Goal: Task Accomplishment & Management: Use online tool/utility

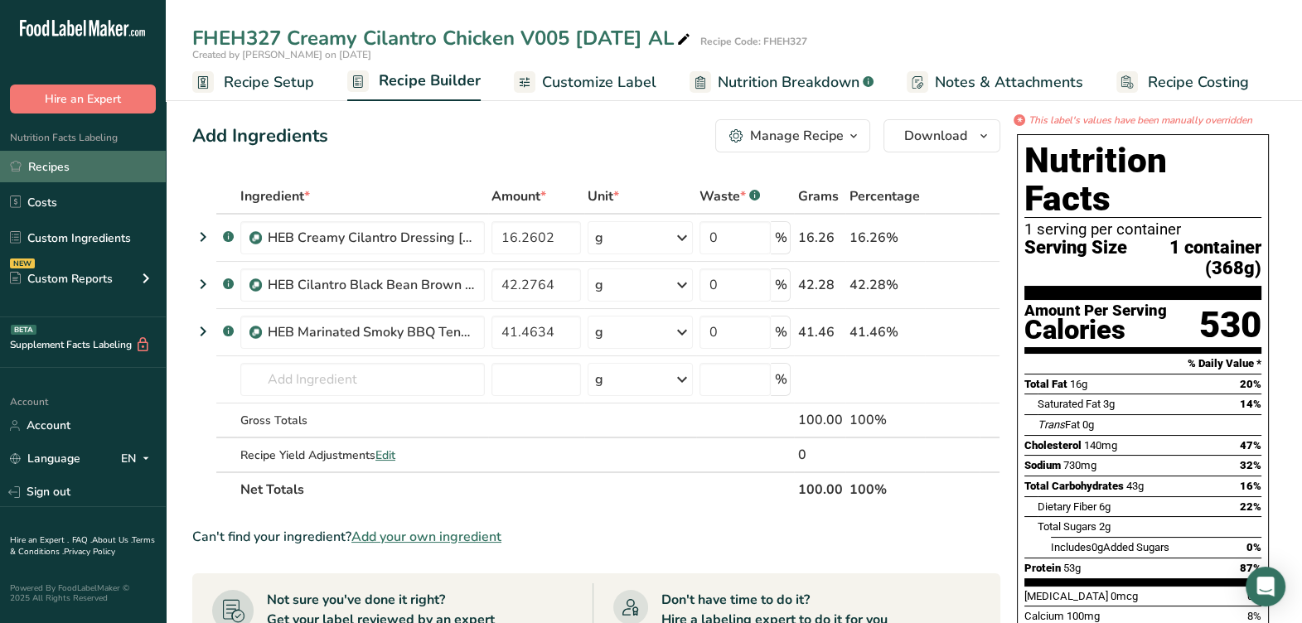
click at [136, 175] on link "Recipes" at bounding box center [83, 166] width 166 height 31
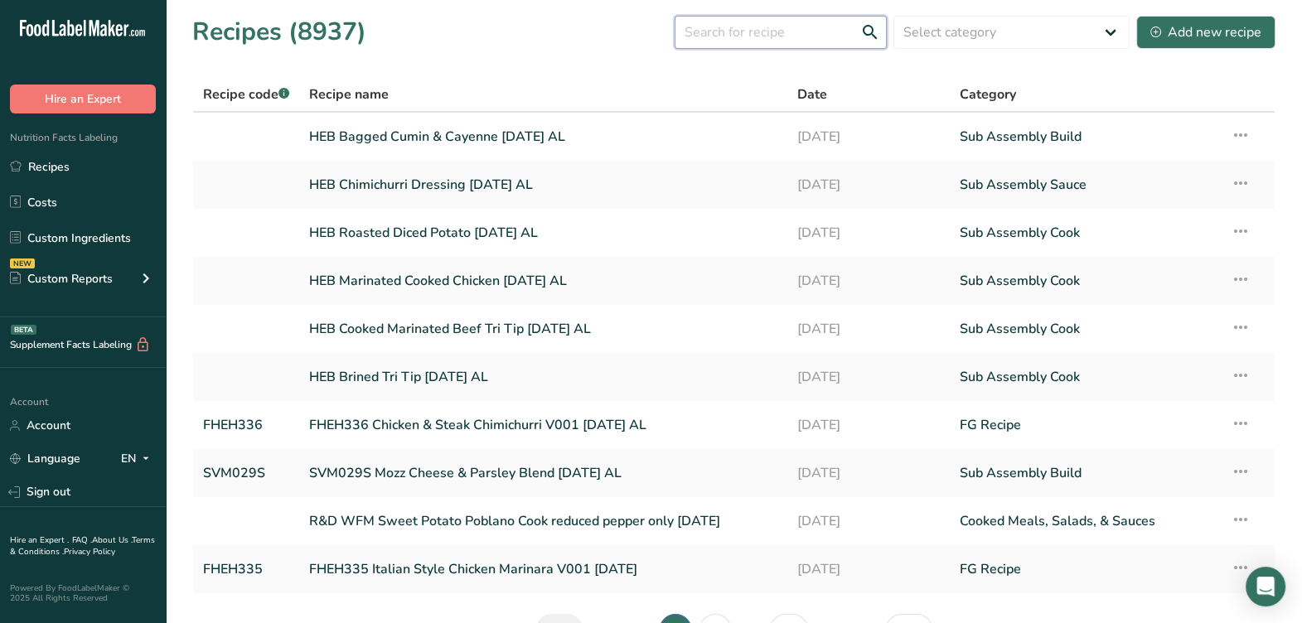
click at [762, 31] on input "text" at bounding box center [780, 32] width 212 height 33
paste input "10DL134 Loaded Baked Potato with Sour Cream V002 [DATE] AL"
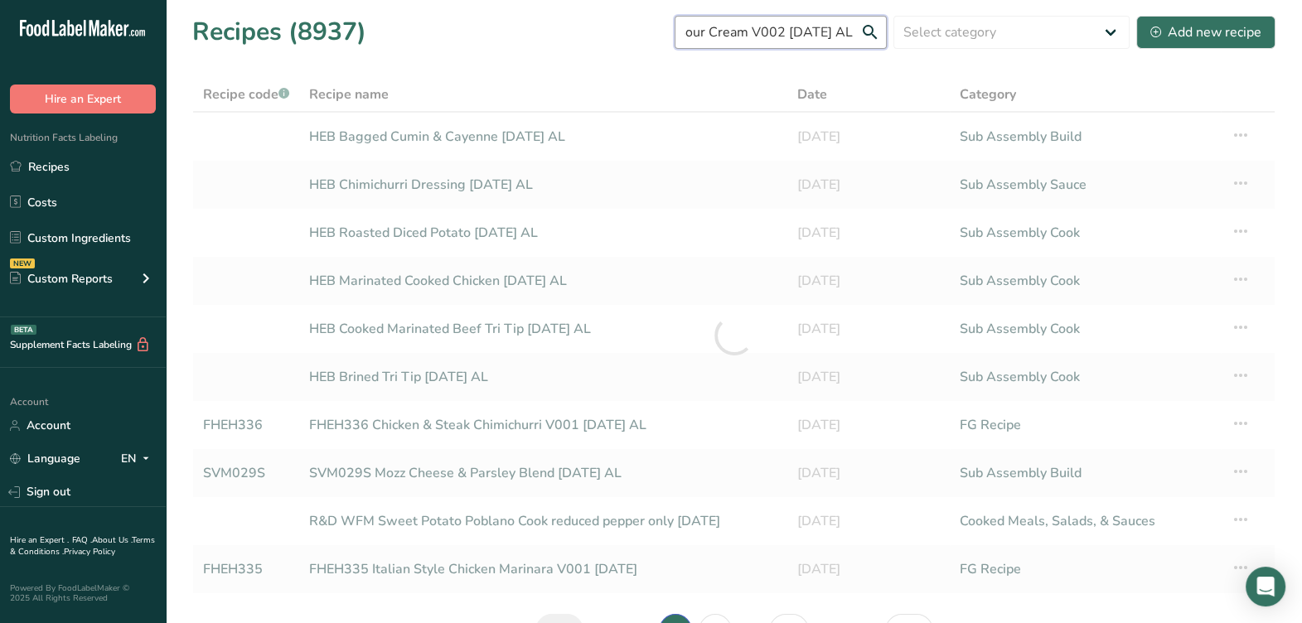
type input "10DL134 Loaded Baked Potato with Sour Cream V002 [DATE] AL"
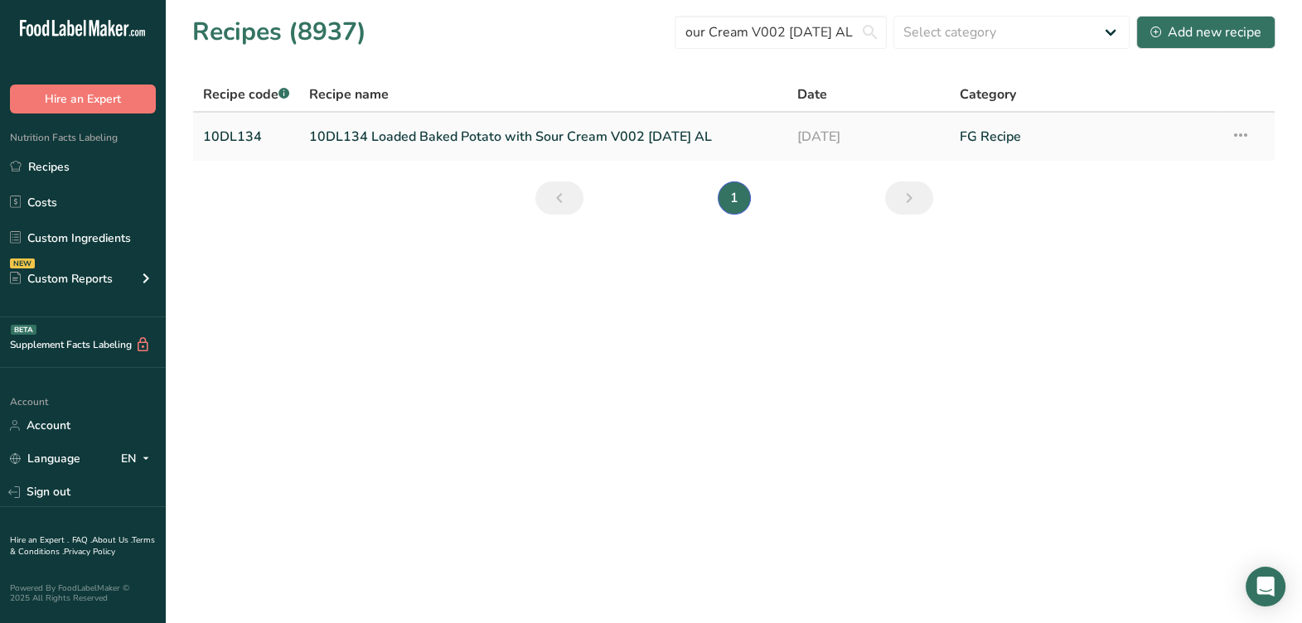
scroll to position [0, 0]
click at [590, 149] on link "10DL134 Loaded Baked Potato with Sour Cream V002 [DATE] AL" at bounding box center [542, 136] width 467 height 35
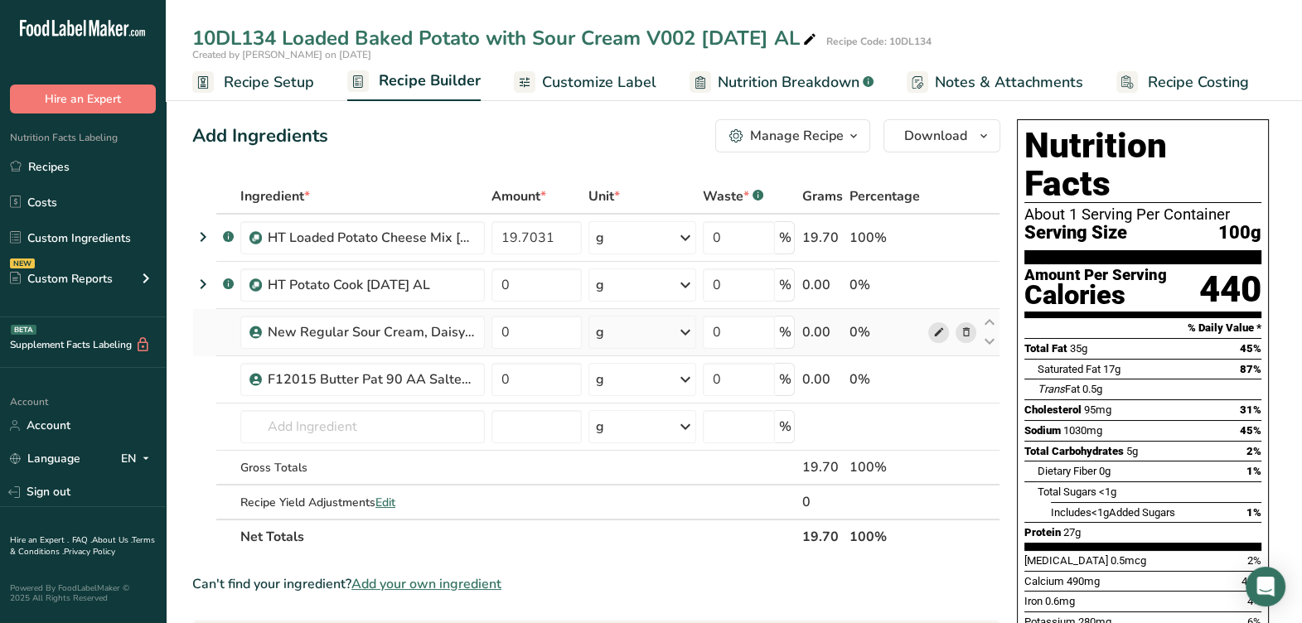
click at [940, 330] on icon at bounding box center [938, 332] width 12 height 17
click at [934, 290] on icon at bounding box center [938, 285] width 12 height 17
drag, startPoint x: 559, startPoint y: 234, endPoint x: 483, endPoint y: 257, distance: 79.7
click at [483, 257] on tr ".a-a{fill:#347362;}.b-a{fill:#fff;} HT Loaded Potato Cheese Mix 8-12-25 AL 19.7…" at bounding box center [596, 238] width 806 height 47
type input "21.97"
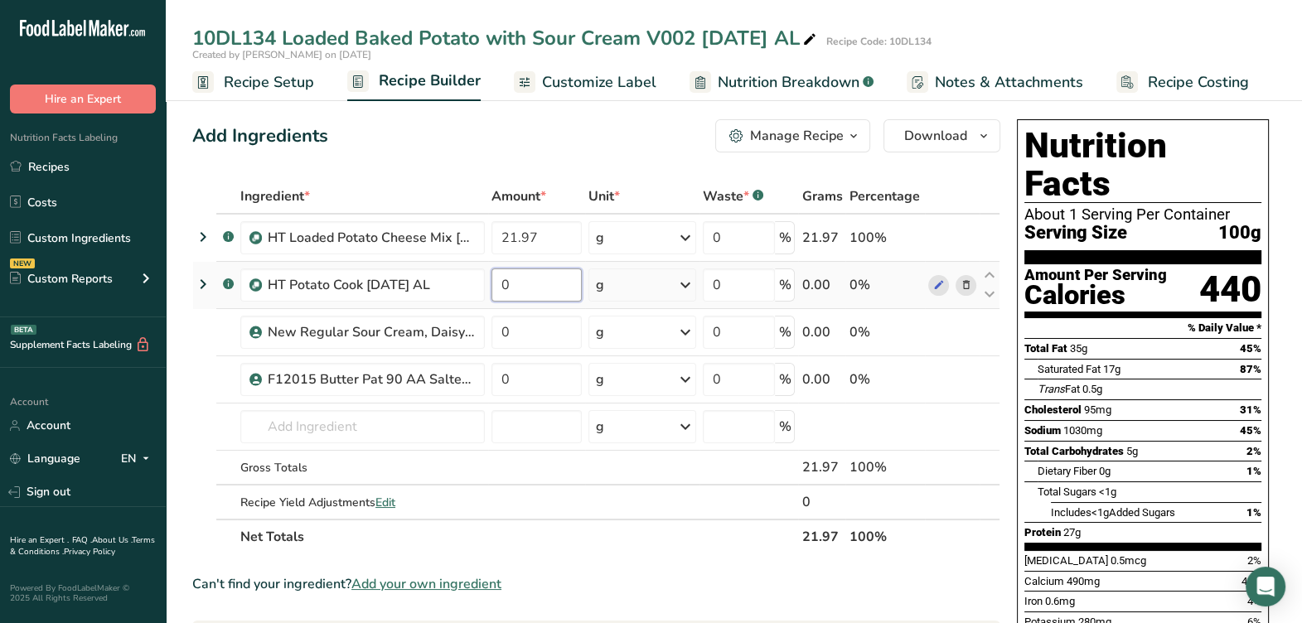
click at [559, 274] on div "Ingredient * Amount * Unit * Waste * .a-a{fill:#347362;}.b-a{fill:#fff;} Grams …" at bounding box center [596, 366] width 808 height 375
type input "65.22"
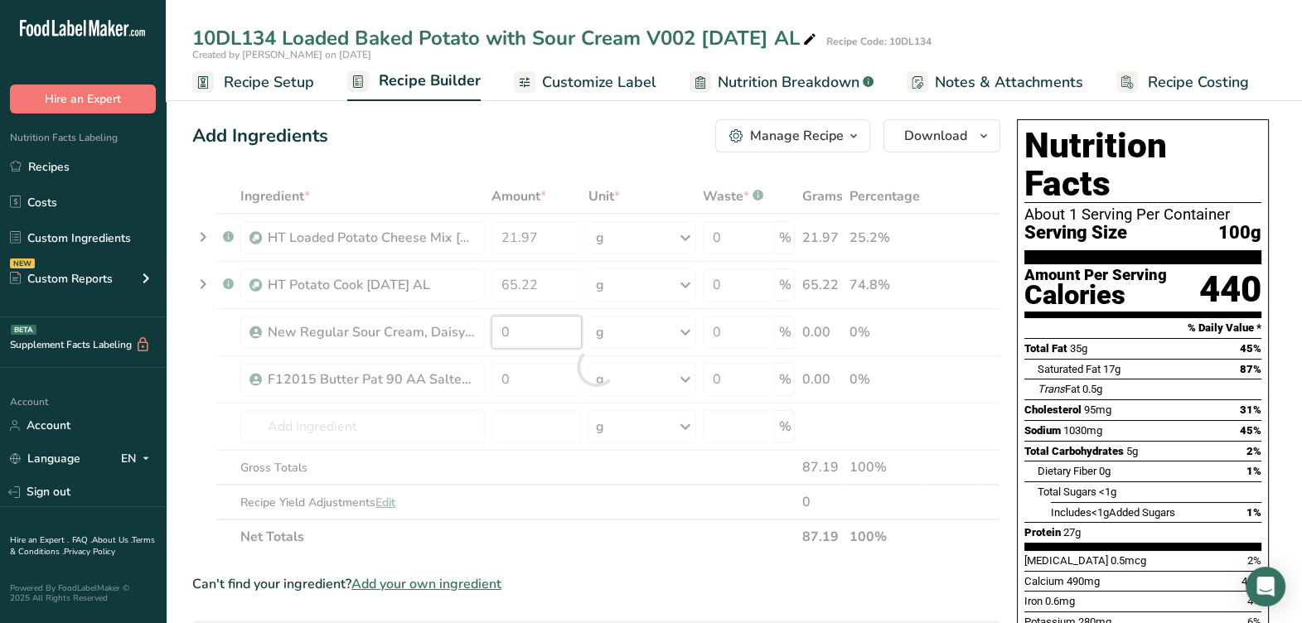
click at [572, 331] on div "Ingredient * Amount * Unit * Waste * .a-a{fill:#347362;}.b-a{fill:#fff;} Grams …" at bounding box center [596, 366] width 808 height 375
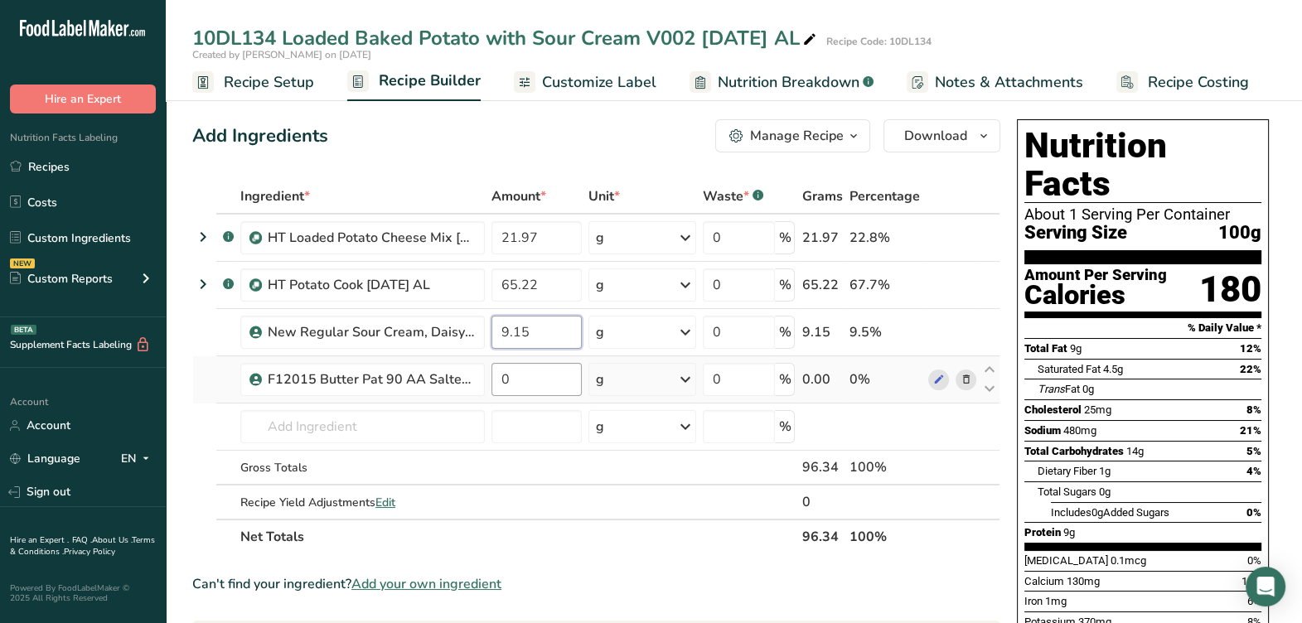
type input "9.15"
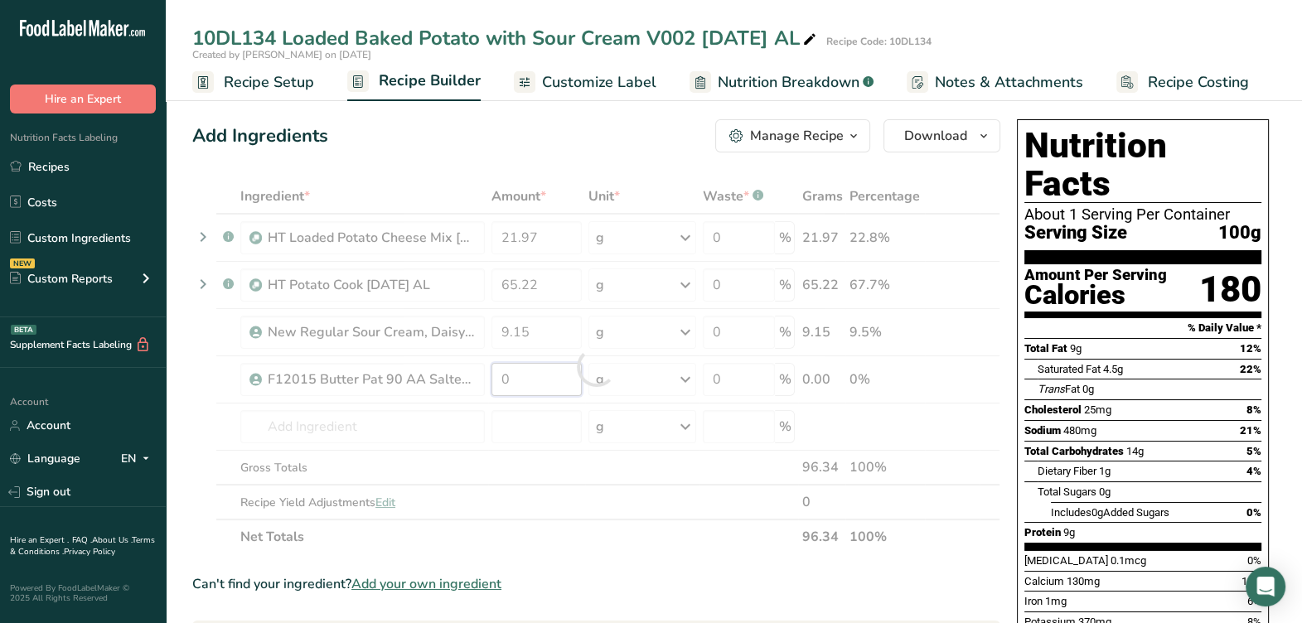
click at [548, 365] on div "Ingredient * Amount * Unit * Waste * .a-a{fill:#347362;}.b-a{fill:#fff;} Grams …" at bounding box center [596, 366] width 808 height 375
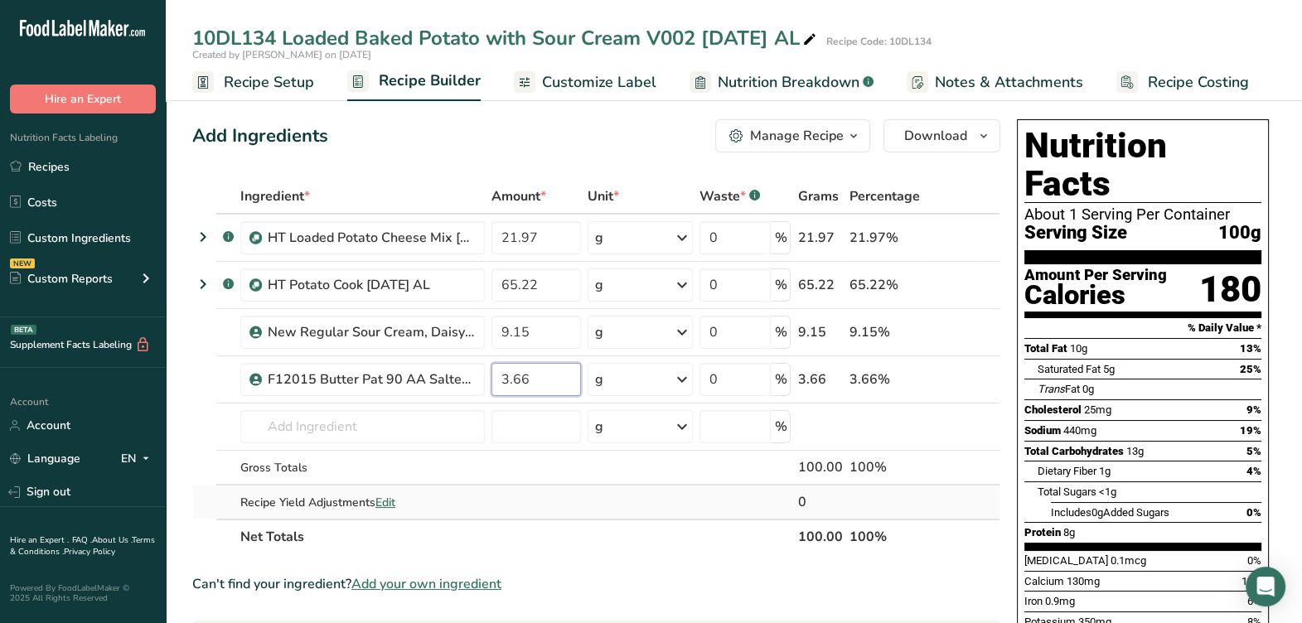
type input "3.66"
click at [558, 512] on div "Ingredient * Amount * Unit * Waste * .a-a{fill:#347362;}.b-a{fill:#fff;} Grams …" at bounding box center [596, 366] width 808 height 375
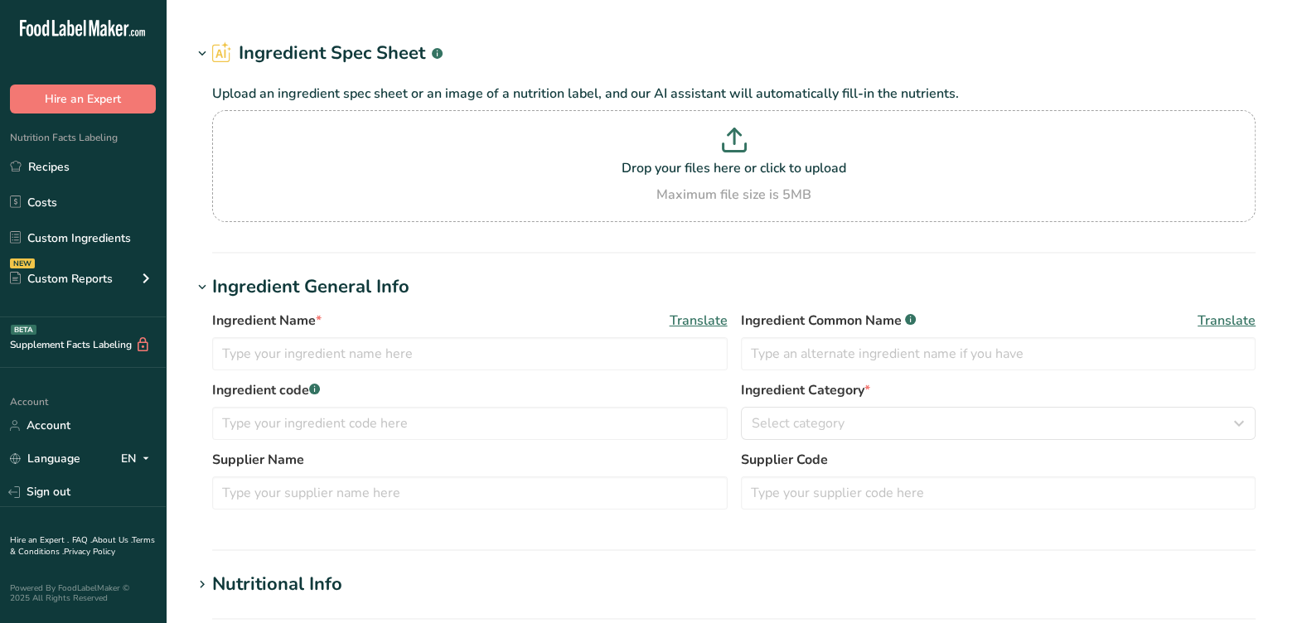
type input "New Regular Sour Cream, Daisy Brand 11-8-23 AL"
type input "Sour Cream"
type input "Daisy Brand, LLC"
type input "IDP100"
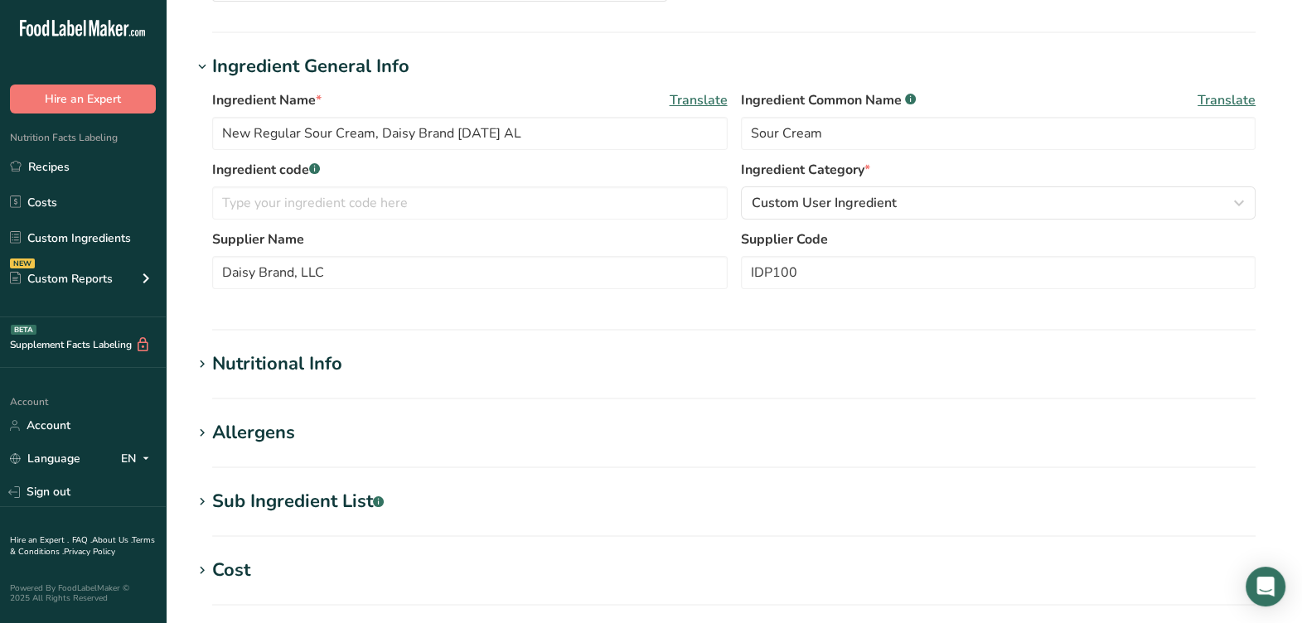
scroll to position [518, 0]
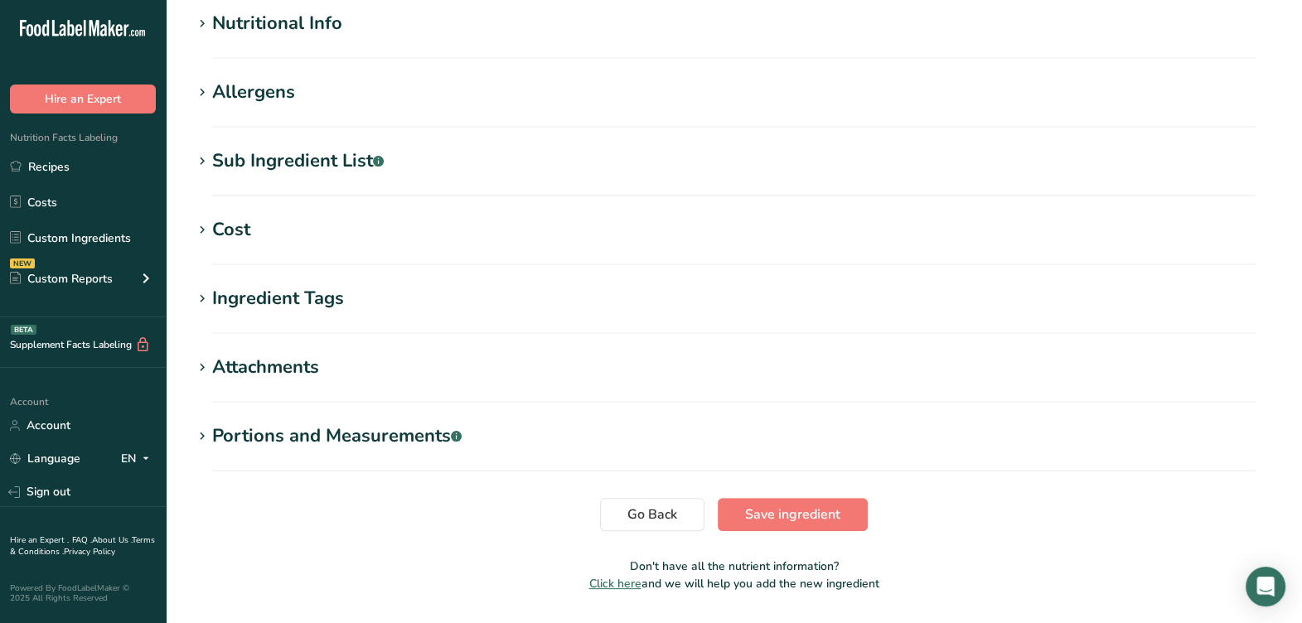
click at [327, 166] on div "Sub Ingredient List .a-a{fill:#347362;}.b-a{fill:#fff;}" at bounding box center [297, 160] width 171 height 27
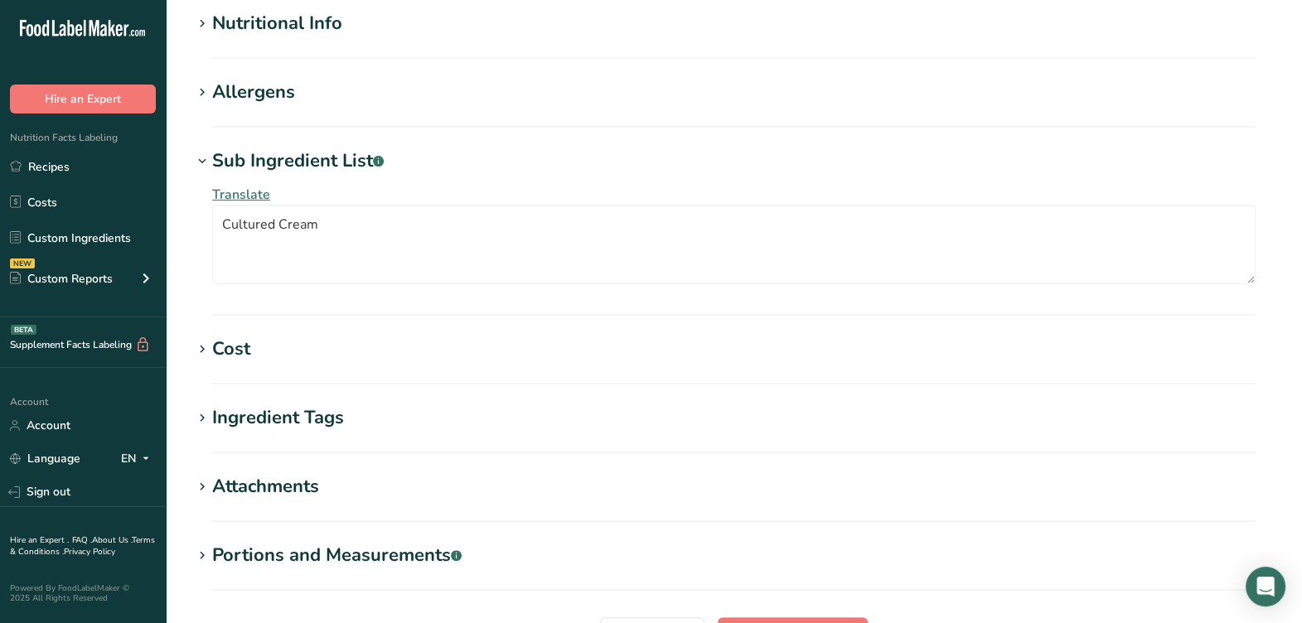
scroll to position [413, 0]
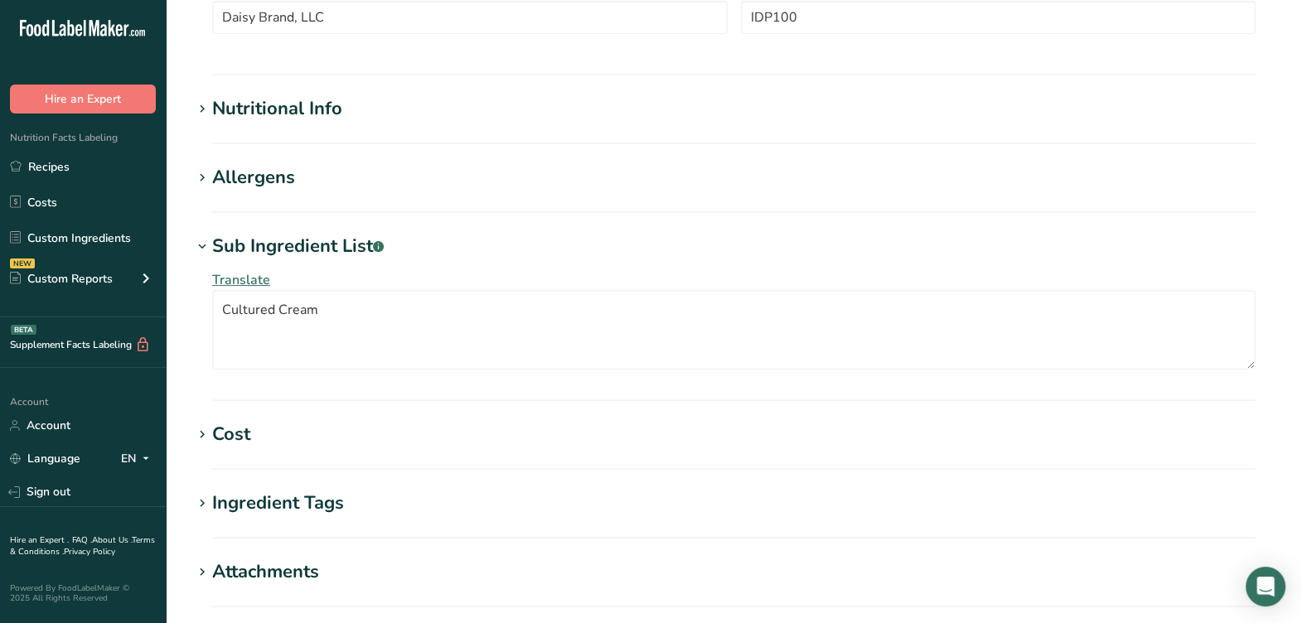
click at [327, 167] on section "Edit New Regular Sour Cream, Daisy Brand 11-8-23 AL Ingredient Spec Sheet .a-a{…" at bounding box center [734, 196] width 1136 height 1256
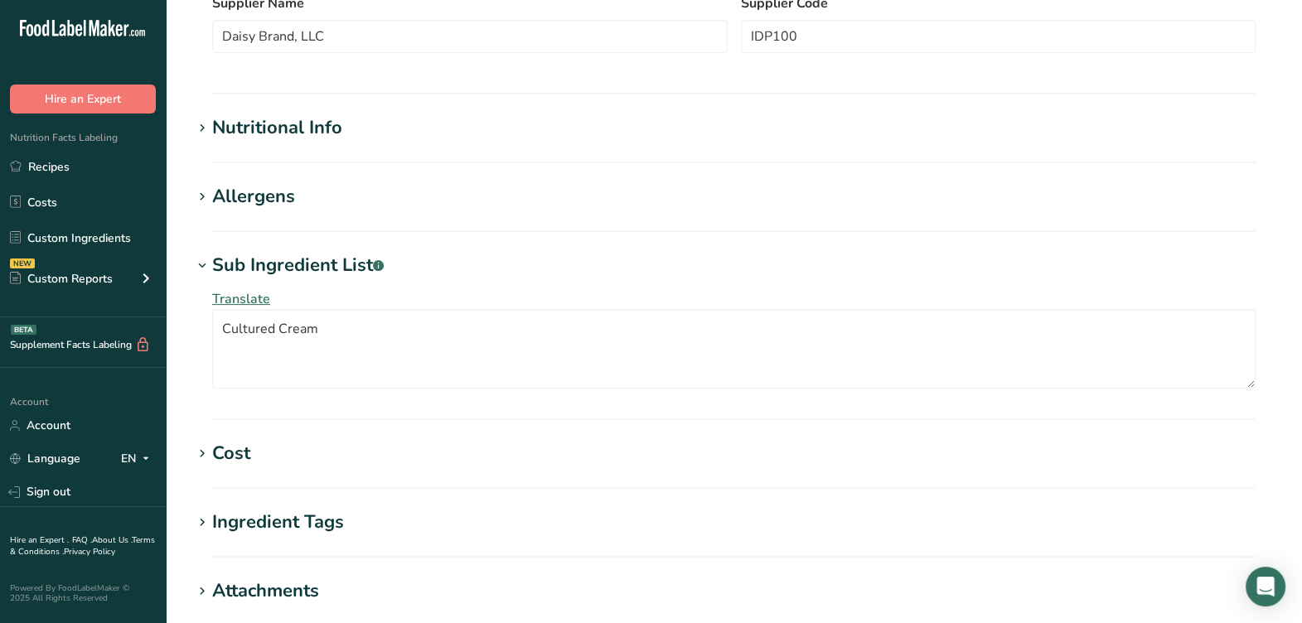
click at [312, 143] on section "Nutritional Info Serving Size .a-a{fill:#347362;}.b-a{fill:#fff;} Add ingredien…" at bounding box center [733, 138] width 1083 height 49
click at [319, 130] on div "Nutritional Info" at bounding box center [277, 127] width 130 height 27
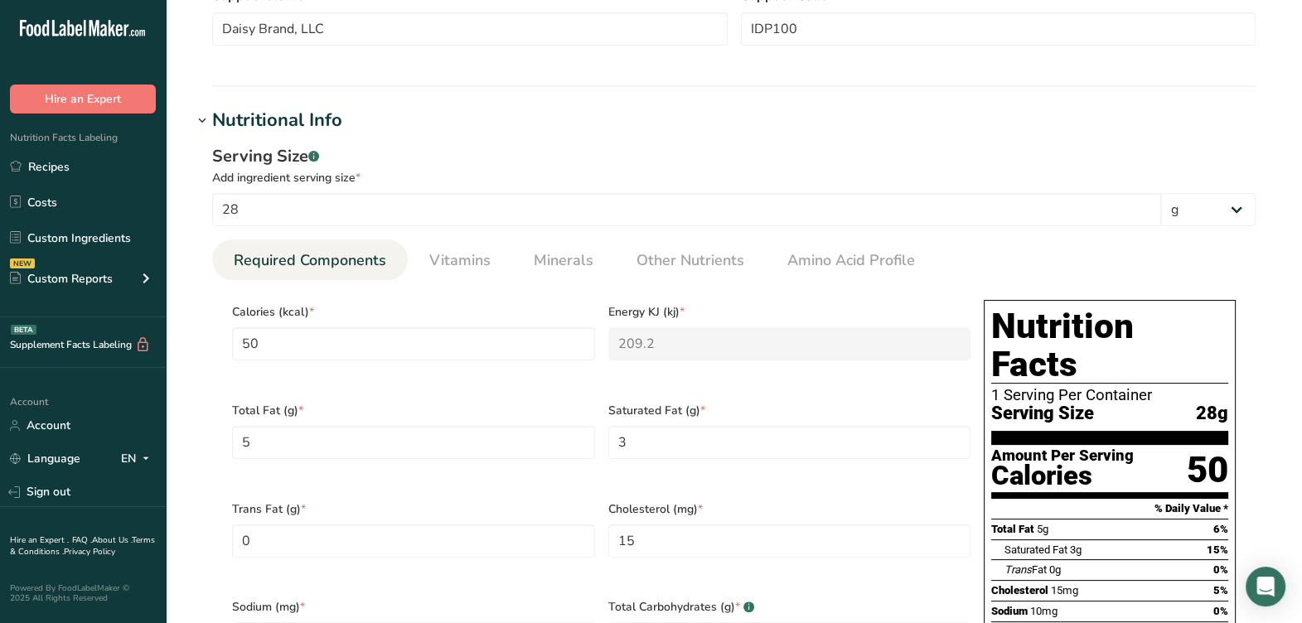
scroll to position [518, 0]
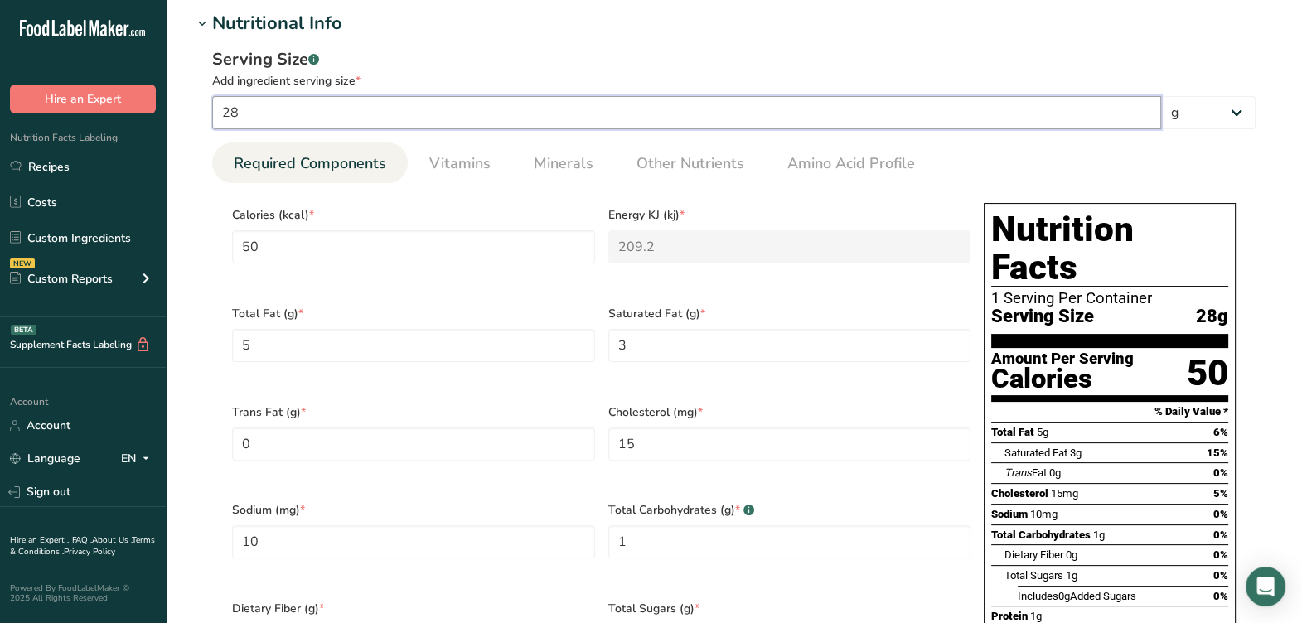
click at [301, 118] on input "28" at bounding box center [686, 112] width 949 height 33
type input "2"
type input "3.5714"
type KJ "14.9429"
type Fat "0.3571"
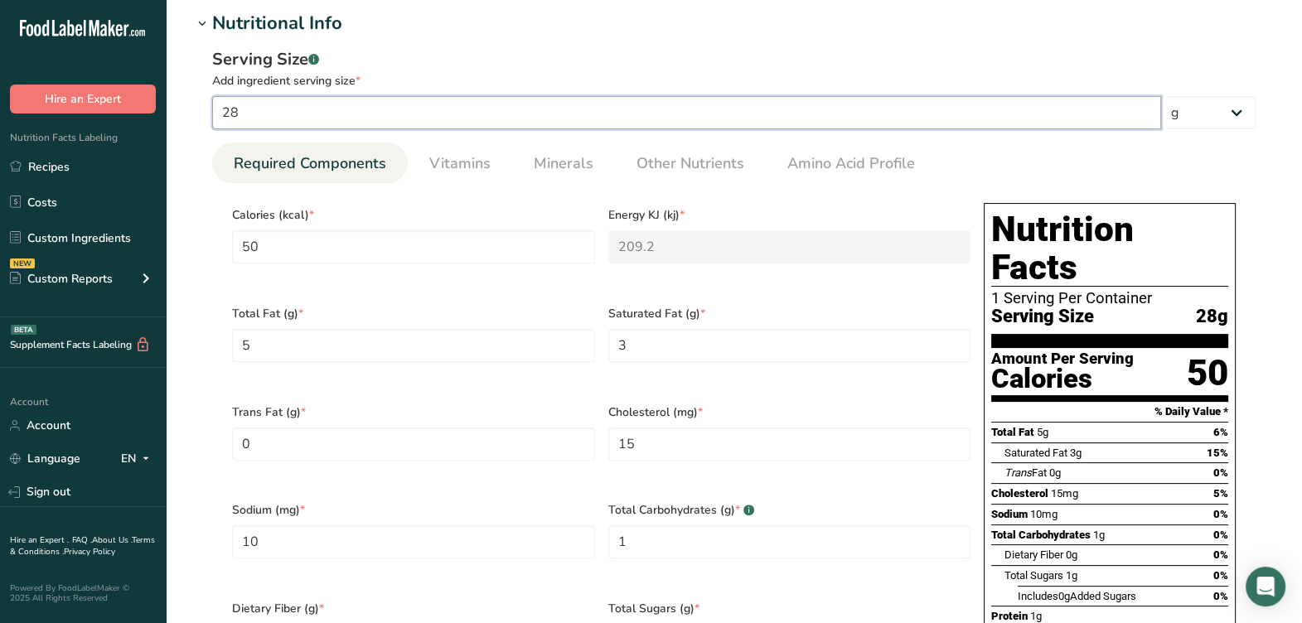
type Fat "0.2143"
type input "1.0714"
type input "0.7143"
type Carbohydrates "0.0714"
type Sugars "0.0714"
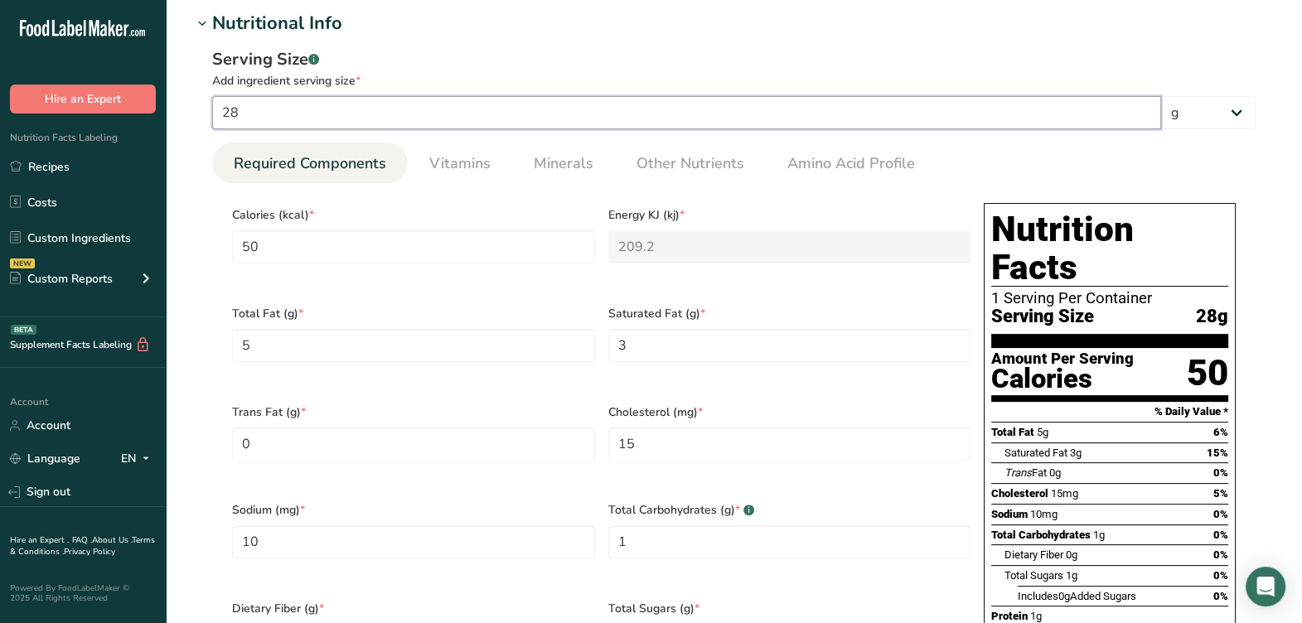
type input "0.0714"
type input "1"
type input "1.7857"
type KJ "7.4714"
type Fat "0.1786"
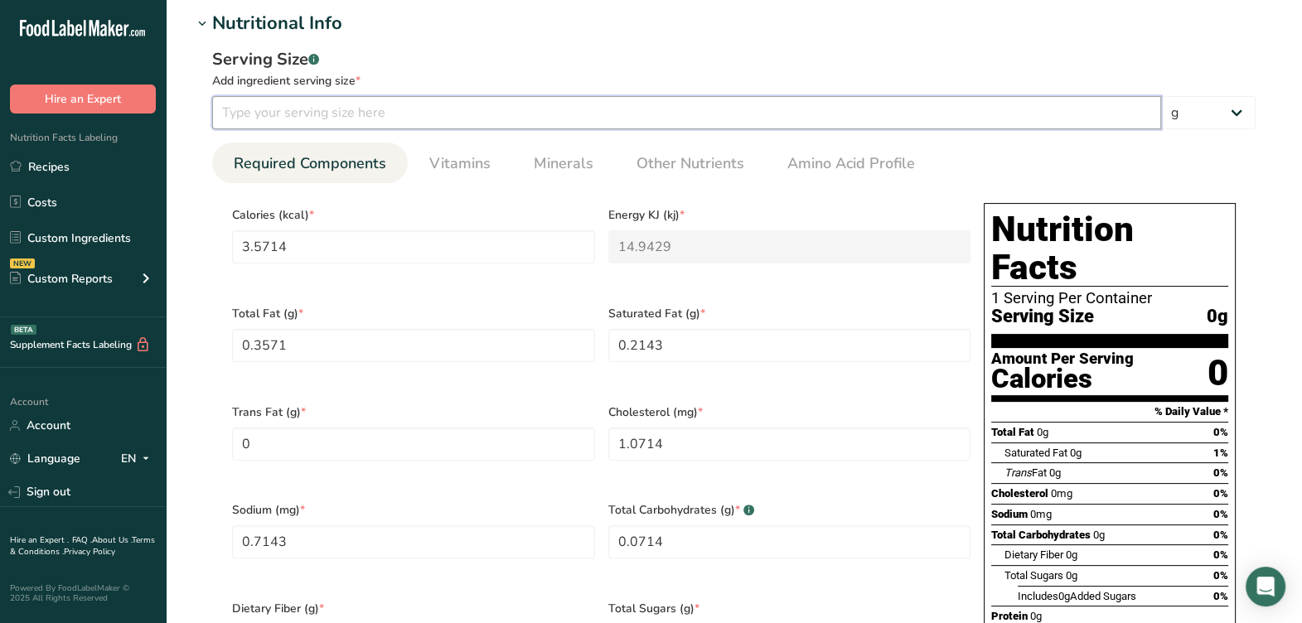
type Fat "0.1071"
type input "0.5357"
type input "0.3571"
type Carbohydrates "0.0357"
type Sugars "0.0357"
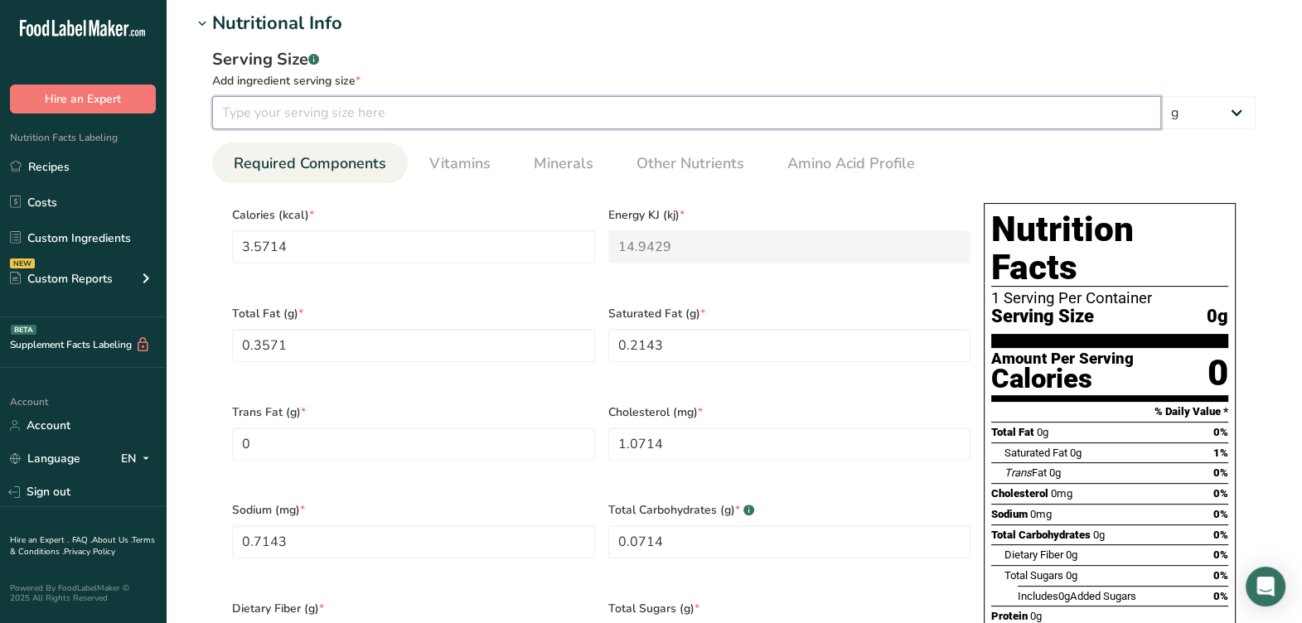
type input "0.0357"
type input "10"
type input "17.8571"
type KJ "74.7143"
type Fat "1.7857"
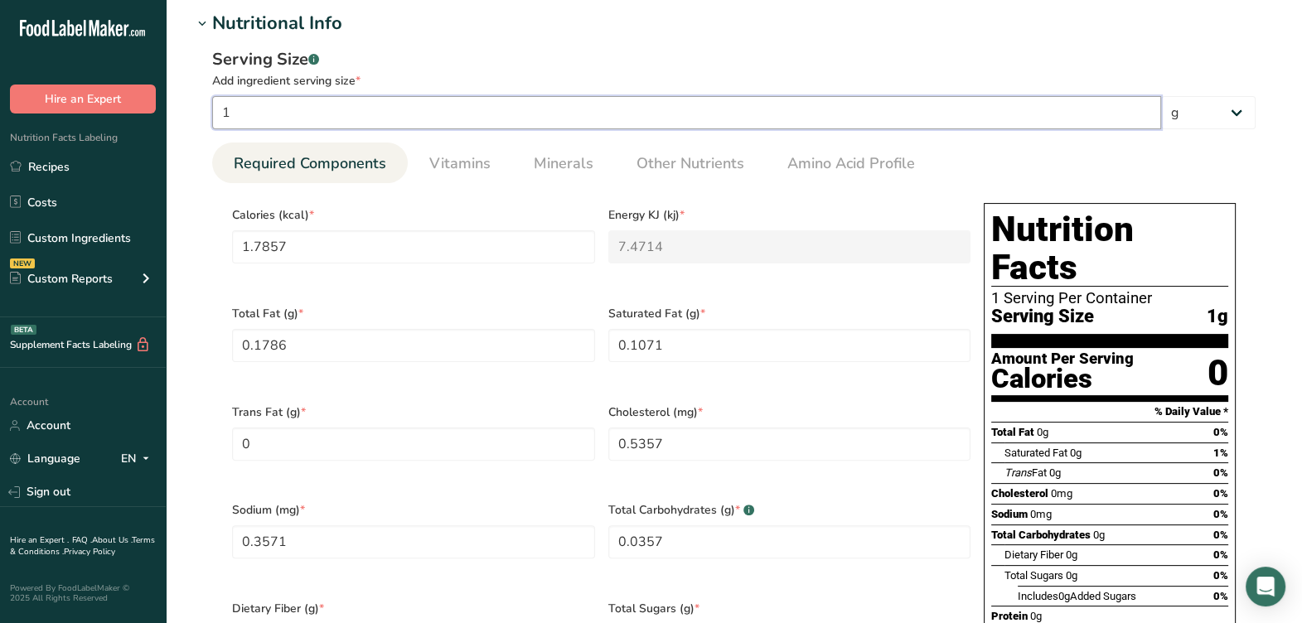
type Fat "1.0714"
type input "5.3571"
type input "3.5714"
type Carbohydrates "0.3571"
type Sugars "0.3571"
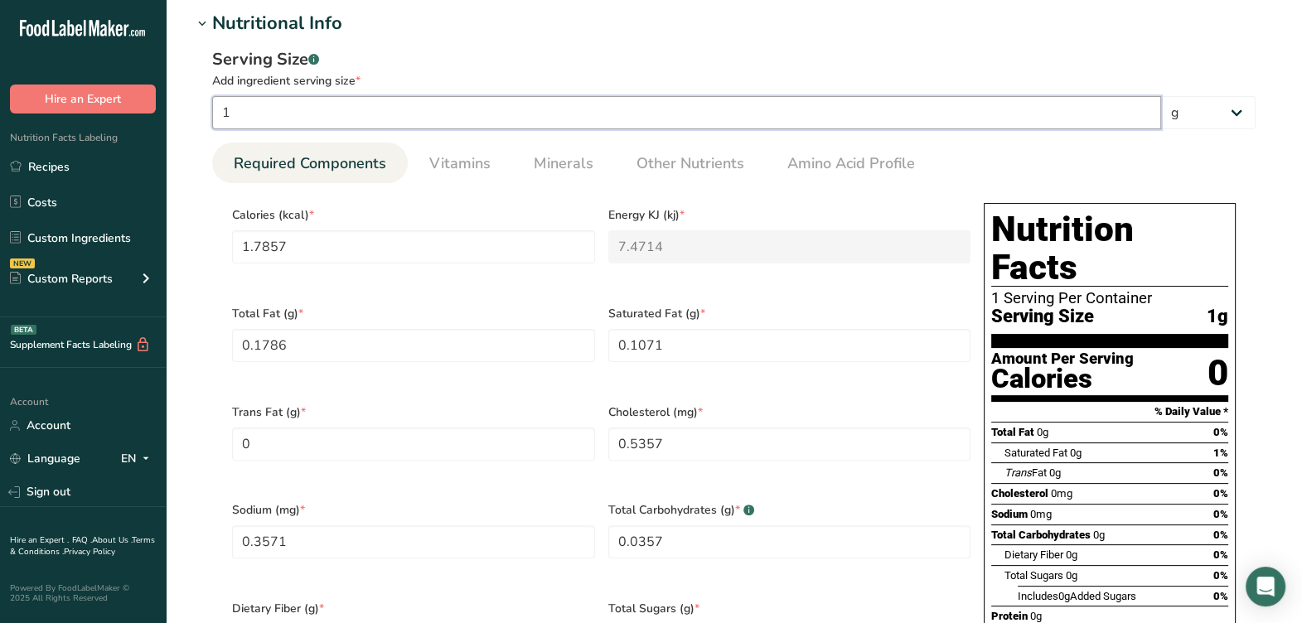
type input "0.3571"
type input "100"
type input "178.5714"
type KJ "747.1429"
type Fat "17.8571"
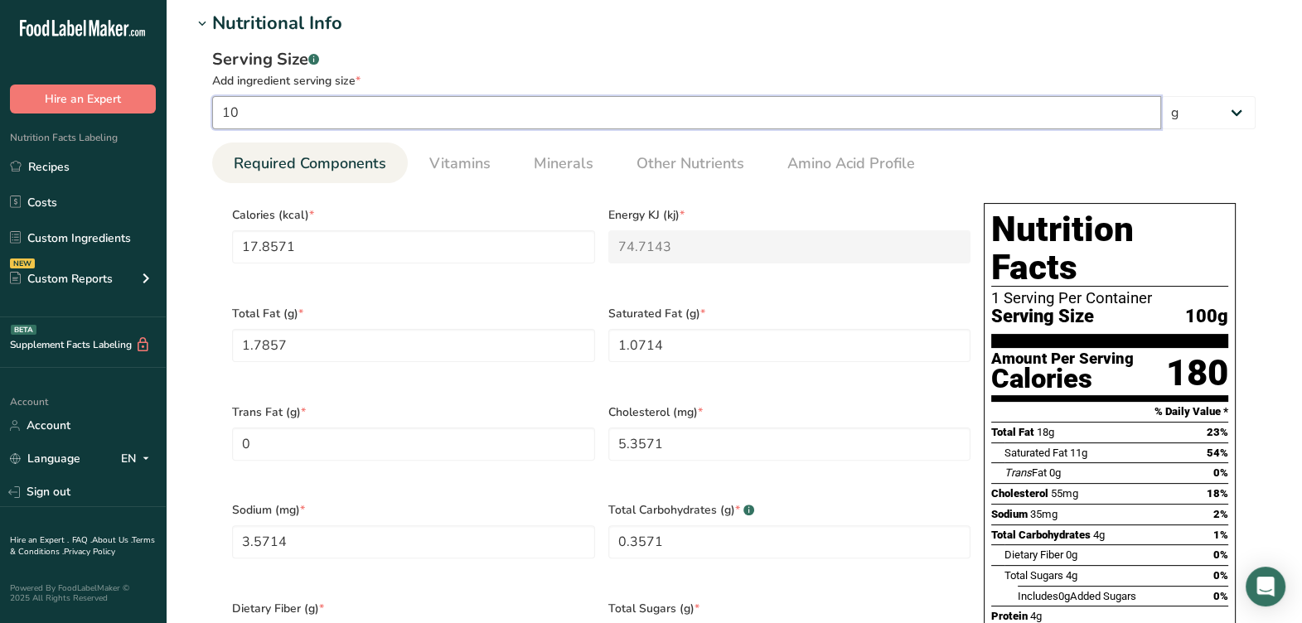
type Fat "10.7143"
type input "53.5714"
type input "35.7143"
type Carbohydrates "3.5714"
type Sugars "3.5714"
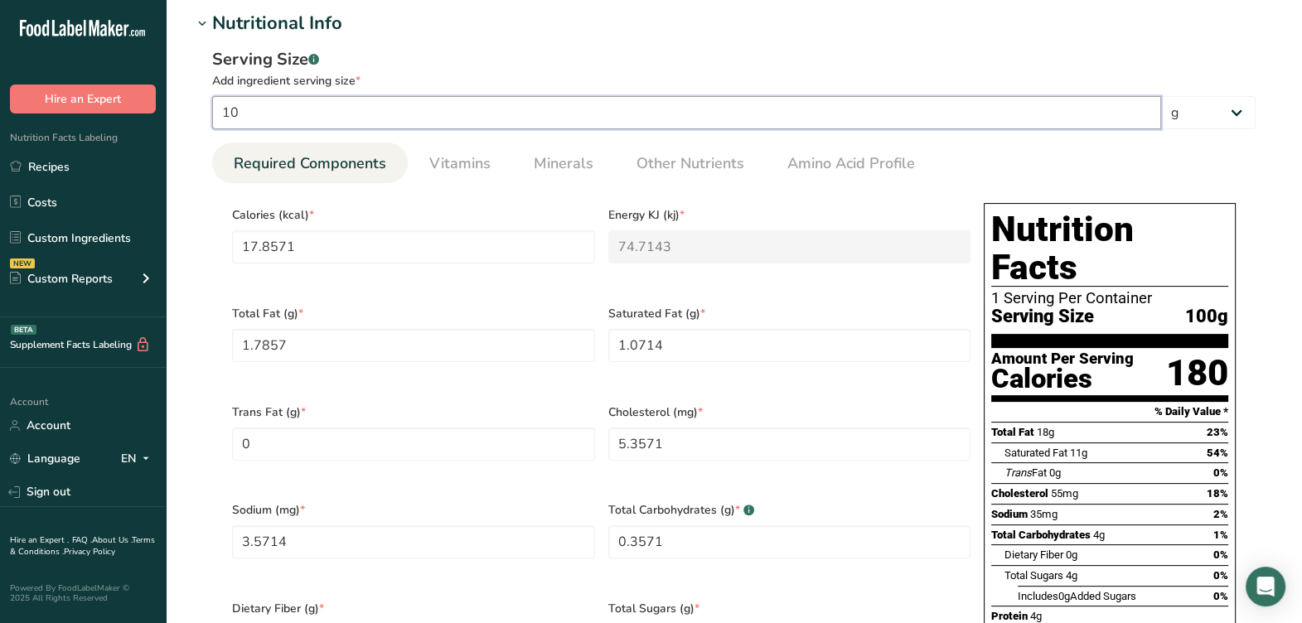
type input "3.5714"
type input "100"
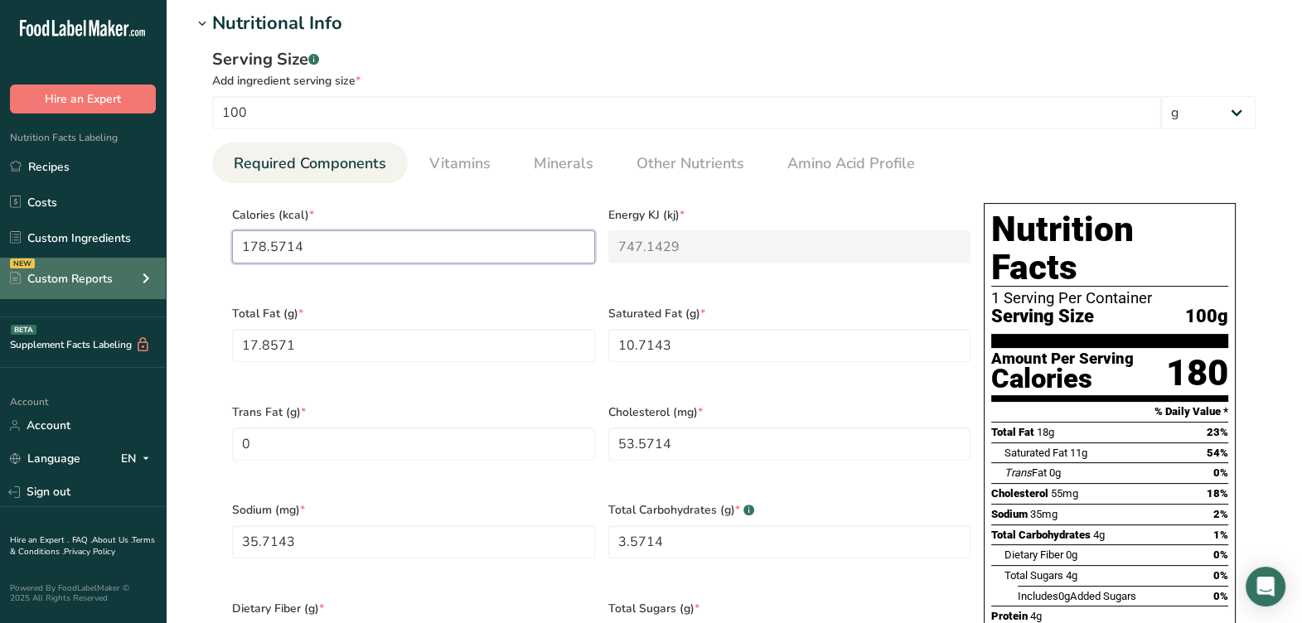
drag, startPoint x: 340, startPoint y: 239, endPoint x: 97, endPoint y: 268, distance: 244.6
click at [97, 268] on div ".a-20{fill:#fff;} Hire an Expert Nutrition Facts Labeling Recipes Costs Custom …" at bounding box center [651, 523] width 1302 height 2082
type input "1"
type KJ "4.2"
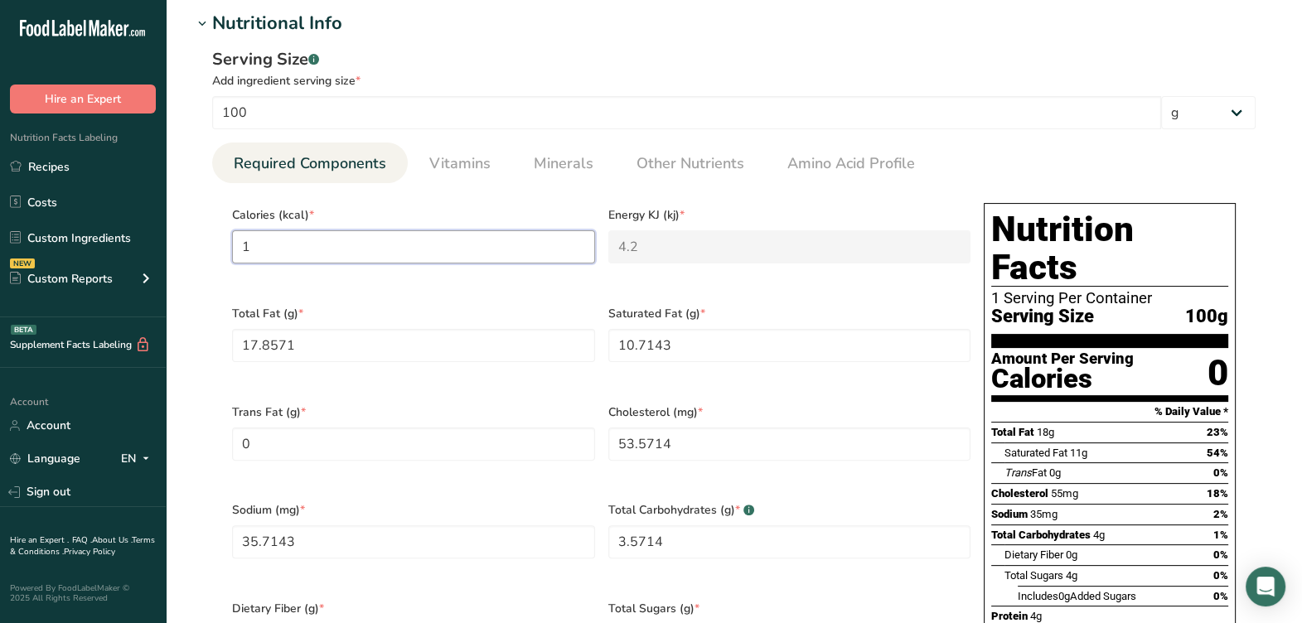
type input "18"
type KJ "75.3"
type input "188"
type KJ "786.6"
type input "188.6"
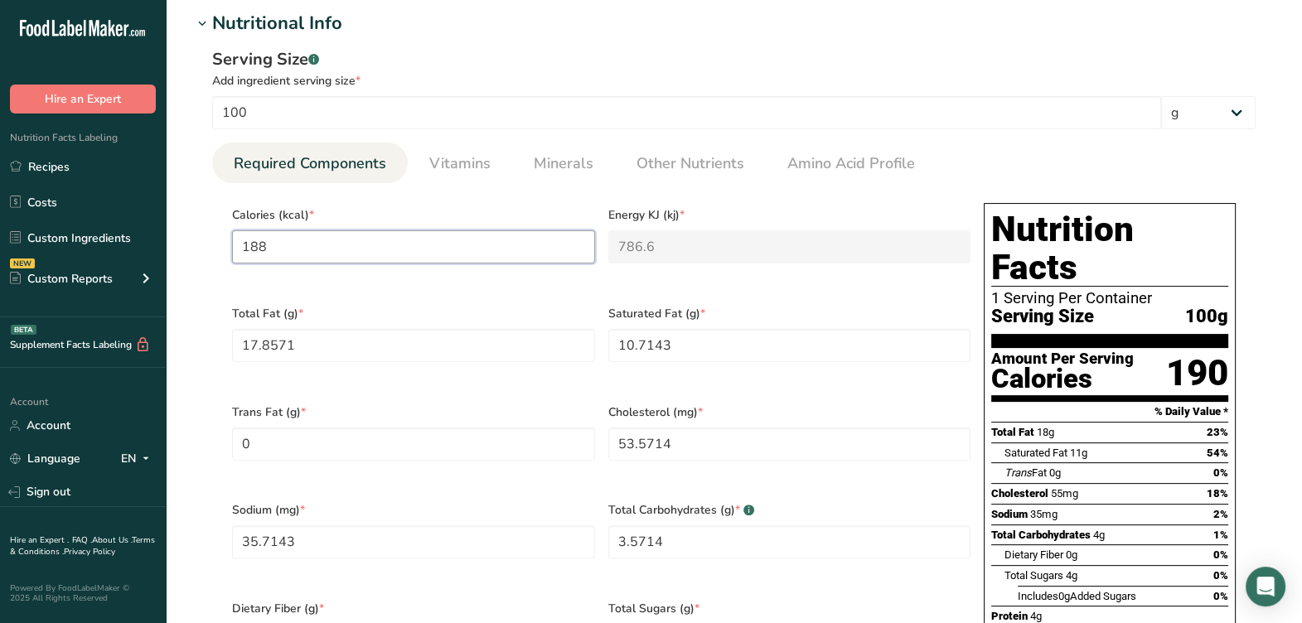
type KJ "789.1"
type input "188.68"
type KJ "789.4"
type input "188.68"
drag, startPoint x: 476, startPoint y: 338, endPoint x: 312, endPoint y: 350, distance: 164.4
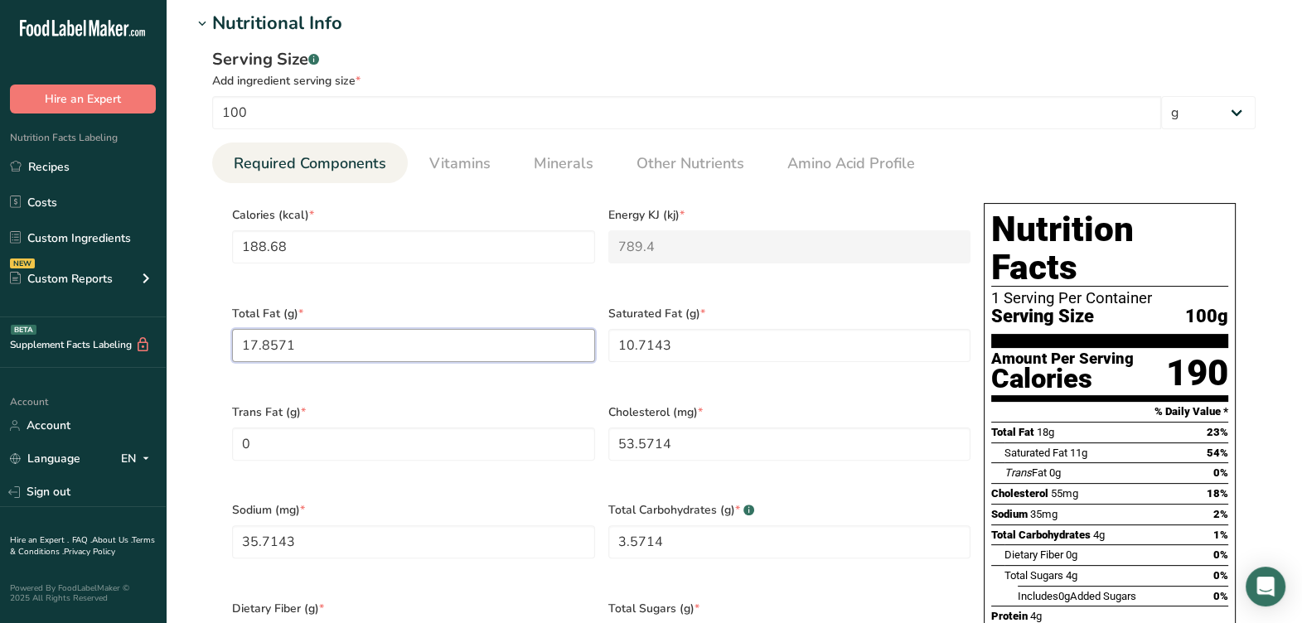
click at [312, 350] on Fat "17.8571" at bounding box center [413, 345] width 363 height 33
type Fat "0"
type Fat "18"
drag, startPoint x: 701, startPoint y: 352, endPoint x: 695, endPoint y: 341, distance: 13.0
click at [597, 342] on div "Calories (kcal) * 188.68 Energy KJ (kj) * 789.4 Total Fat (g) * 18 Saturated Fa…" at bounding box center [600, 491] width 751 height 591
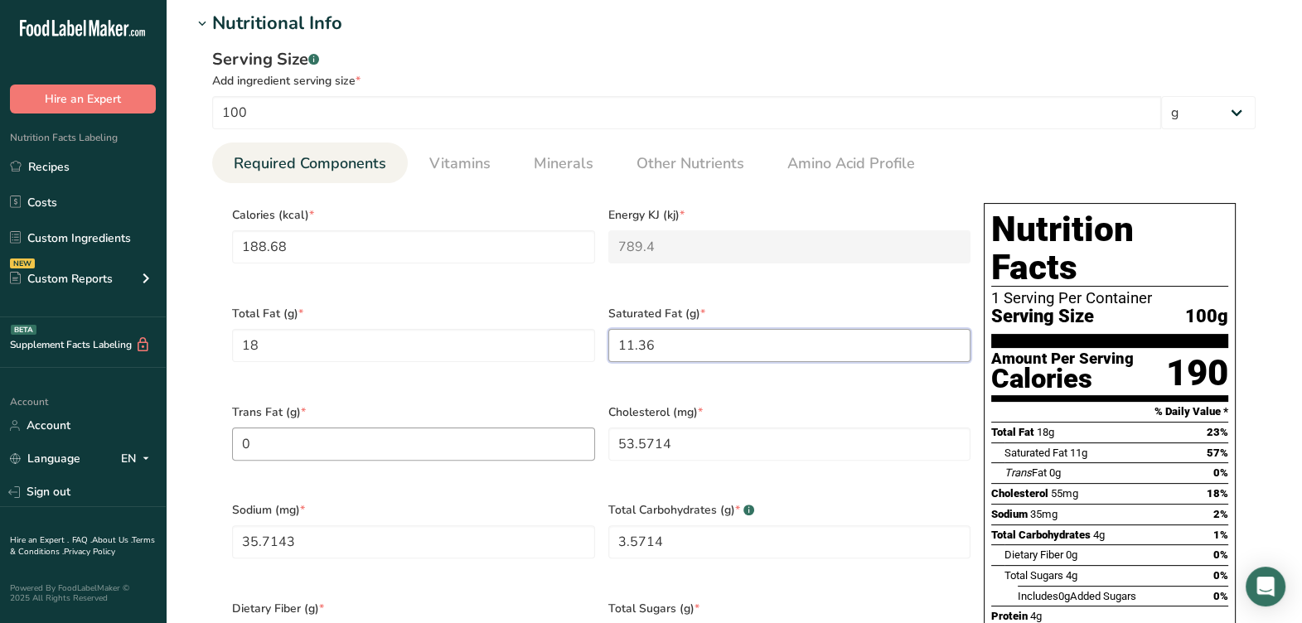
type Fat "11.36"
click at [487, 434] on Fat "0" at bounding box center [413, 443] width 363 height 33
type Fat "0.37"
drag, startPoint x: 725, startPoint y: 431, endPoint x: 563, endPoint y: 441, distance: 162.7
click at [563, 441] on div "Calories (kcal) * 188.68 Energy KJ (kj) * 789.4 Total Fat (g) * 18 Saturated Fa…" at bounding box center [600, 491] width 751 height 591
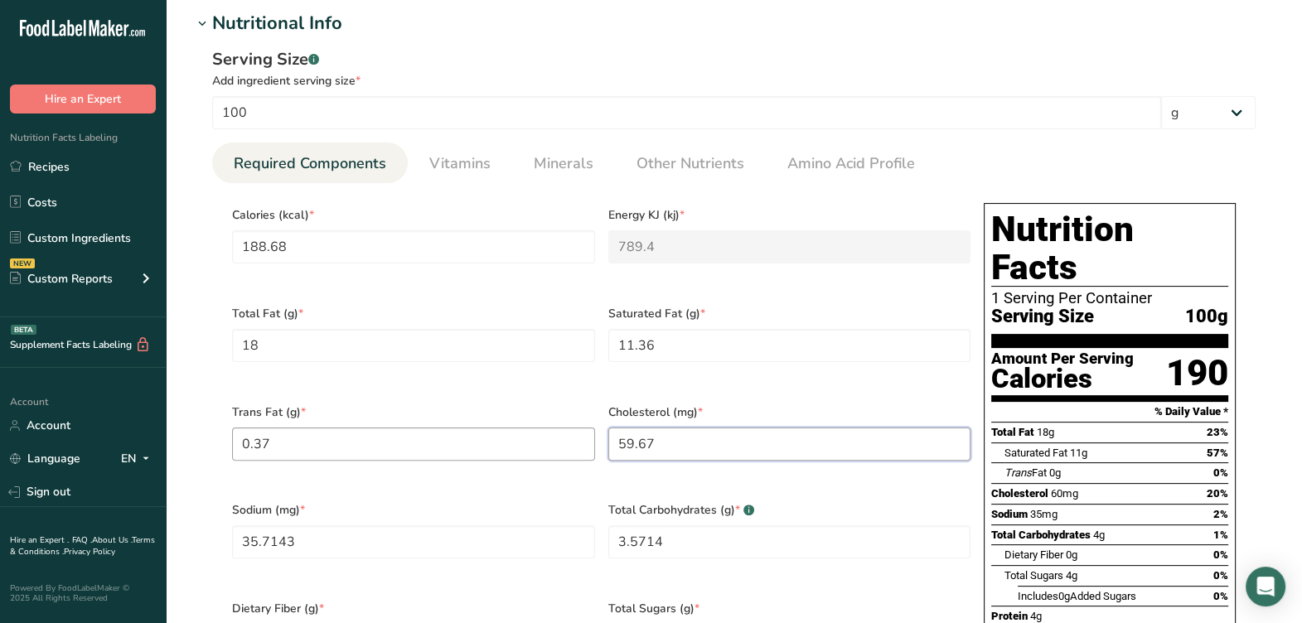
type input "59.67"
click at [562, 440] on Fat "0.37" at bounding box center [413, 443] width 363 height 33
drag, startPoint x: 341, startPoint y: 518, endPoint x: 505, endPoint y: 559, distance: 168.4
click at [344, 525] on input "35.7143" at bounding box center [413, 541] width 363 height 33
type input "0"
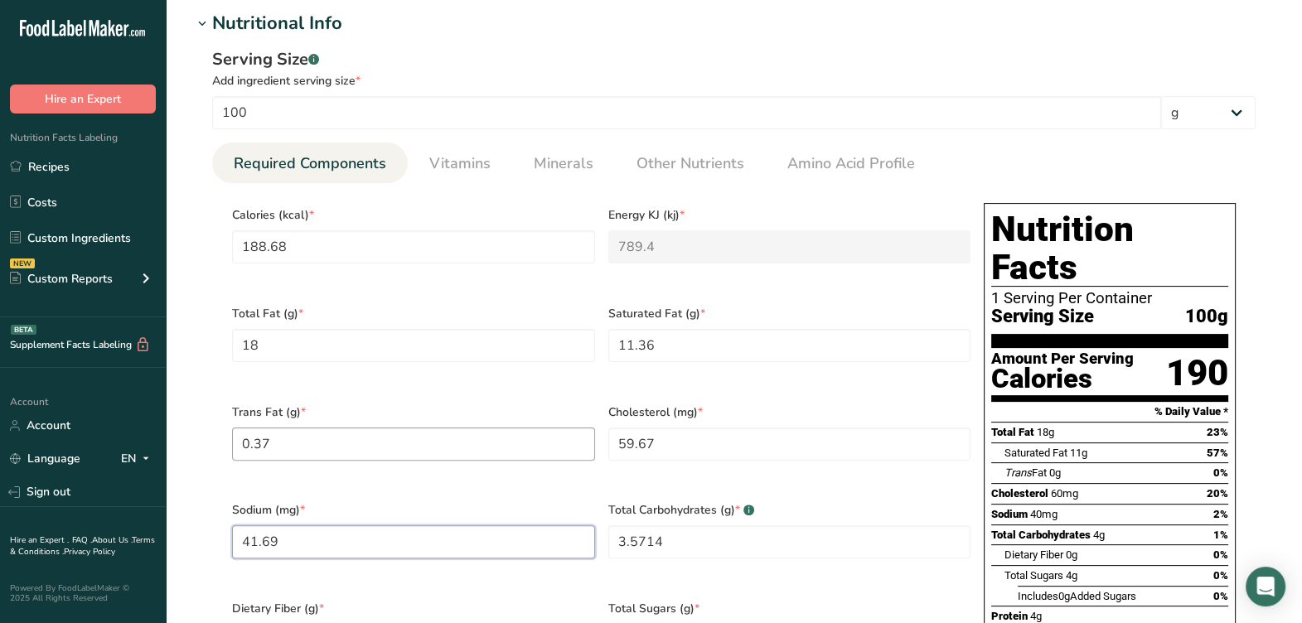
type input "41.69"
click at [516, 443] on Fat "0.37" at bounding box center [413, 443] width 363 height 33
click at [475, 501] on span "Sodium (mg) *" at bounding box center [413, 509] width 363 height 17
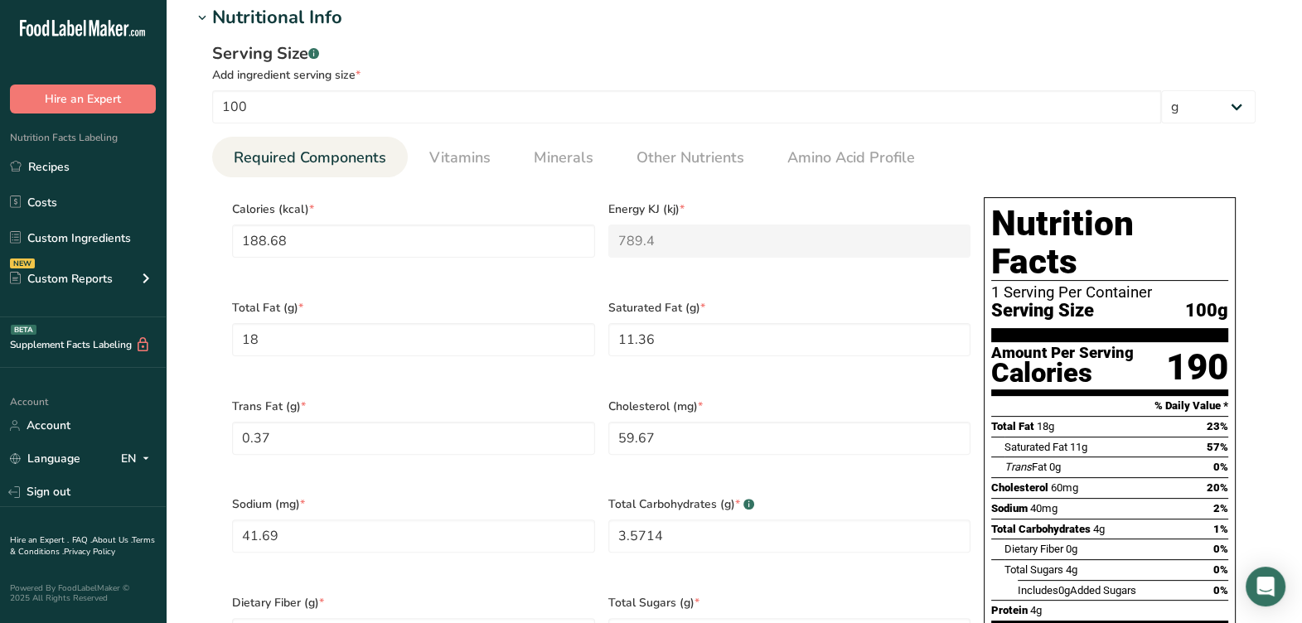
scroll to position [724, 0]
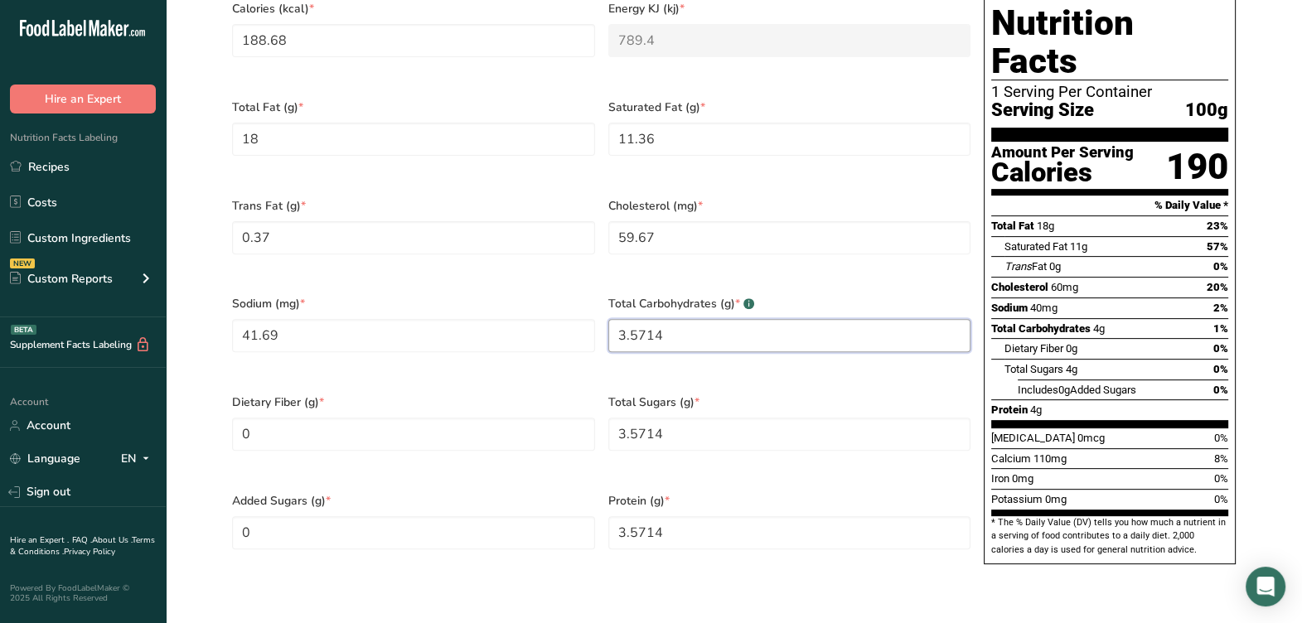
click at [707, 319] on Carbohydrates "3.5714" at bounding box center [789, 335] width 363 height 33
type Carbohydrates "3.61"
click at [605, 348] on div "Total Carbohydrates (g) * .a-a{fill:#347362;}.b-a{fill:#fff;} 3.61" at bounding box center [789, 334] width 376 height 99
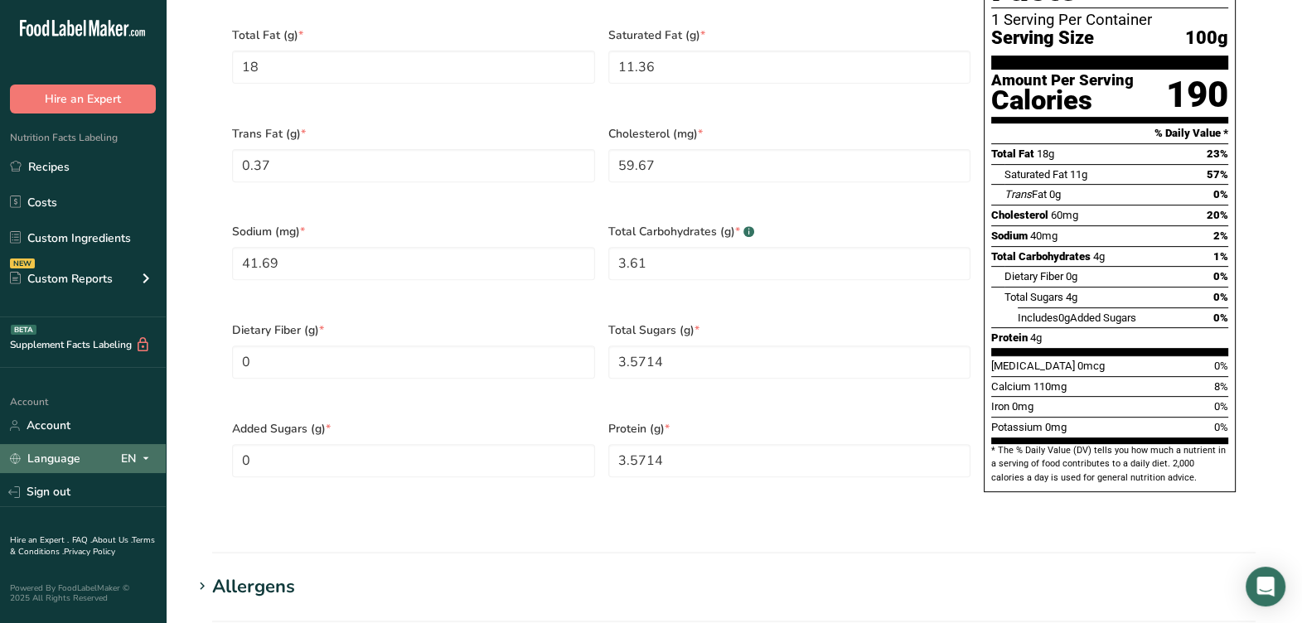
scroll to position [828, 0]
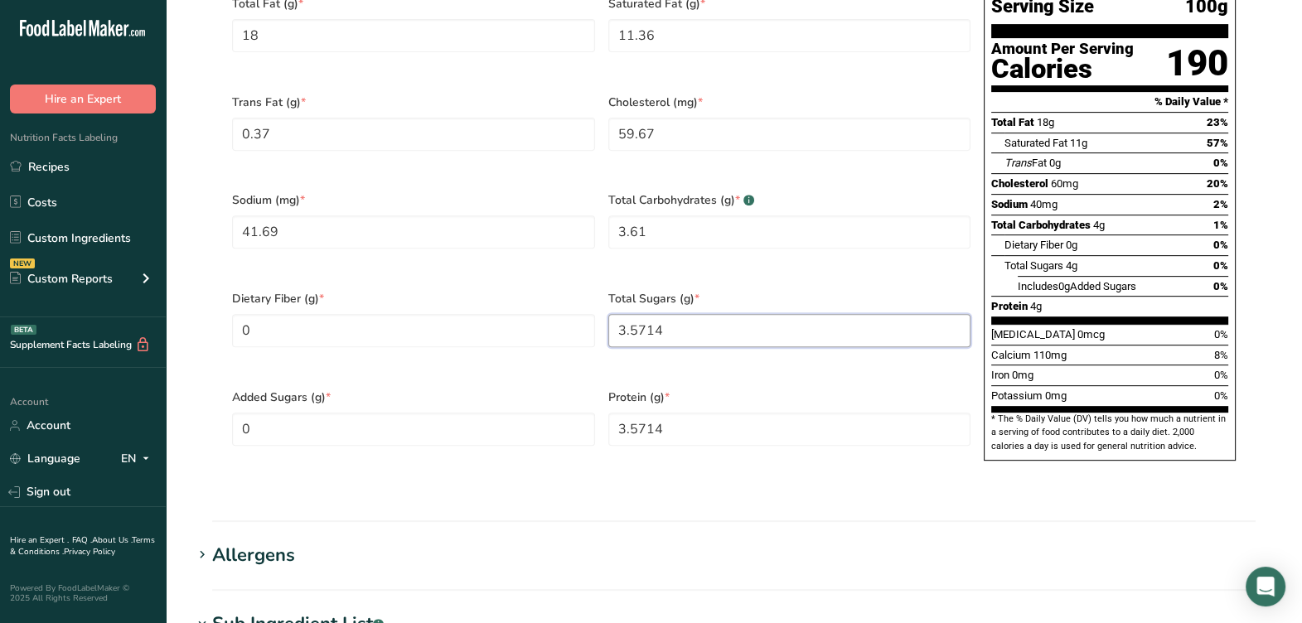
click at [751, 314] on Sugars "3.5714" at bounding box center [789, 330] width 363 height 33
click at [750, 314] on Sugars "3.5714" at bounding box center [789, 330] width 363 height 33
type Sugars "3.17"
click at [498, 413] on Sugars "0" at bounding box center [413, 429] width 363 height 33
click at [841, 413] on input "3.5714" at bounding box center [789, 429] width 363 height 33
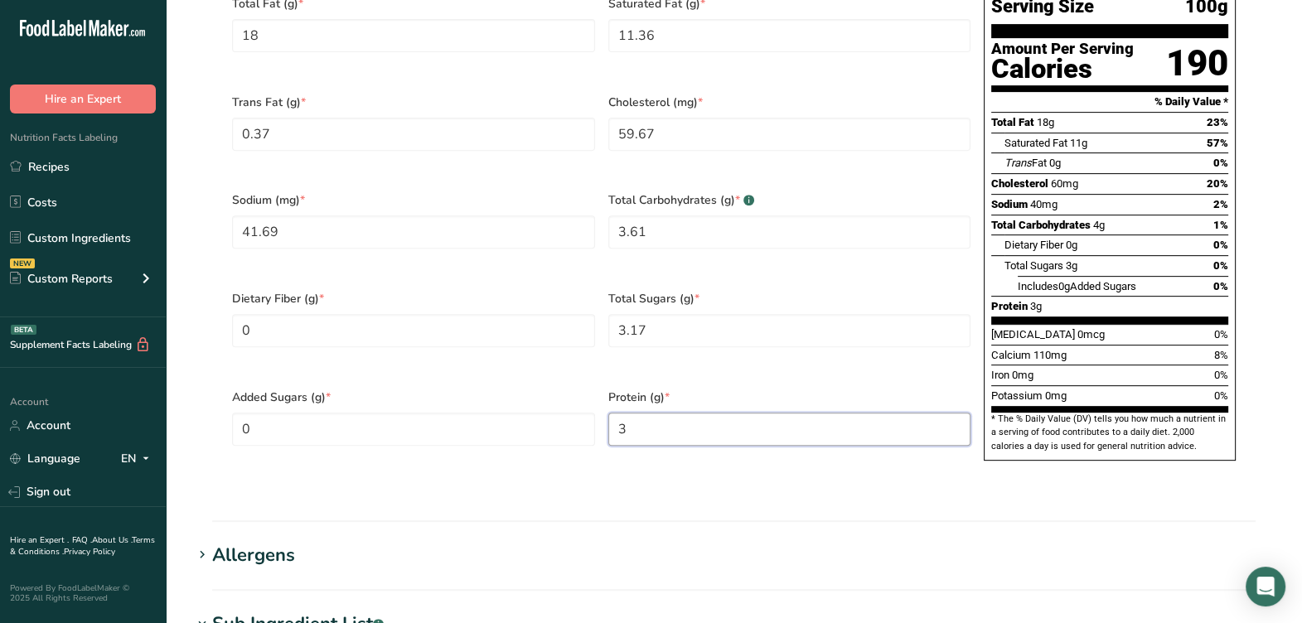
type input "0"
type input "2.89"
click at [773, 442] on section "Calories (kcal) * 188.68 Energy KJ (kj) * 789.4 Total Fat (g) * 18 Saturated Fa…" at bounding box center [733, 181] width 1043 height 617
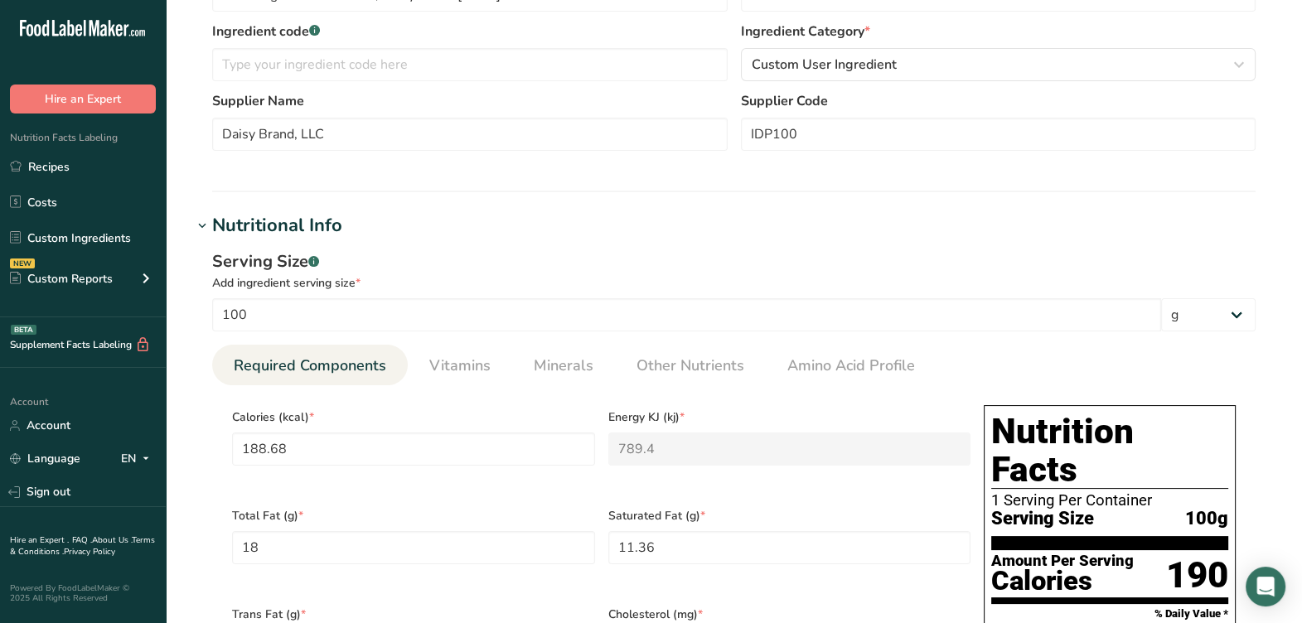
scroll to position [311, 0]
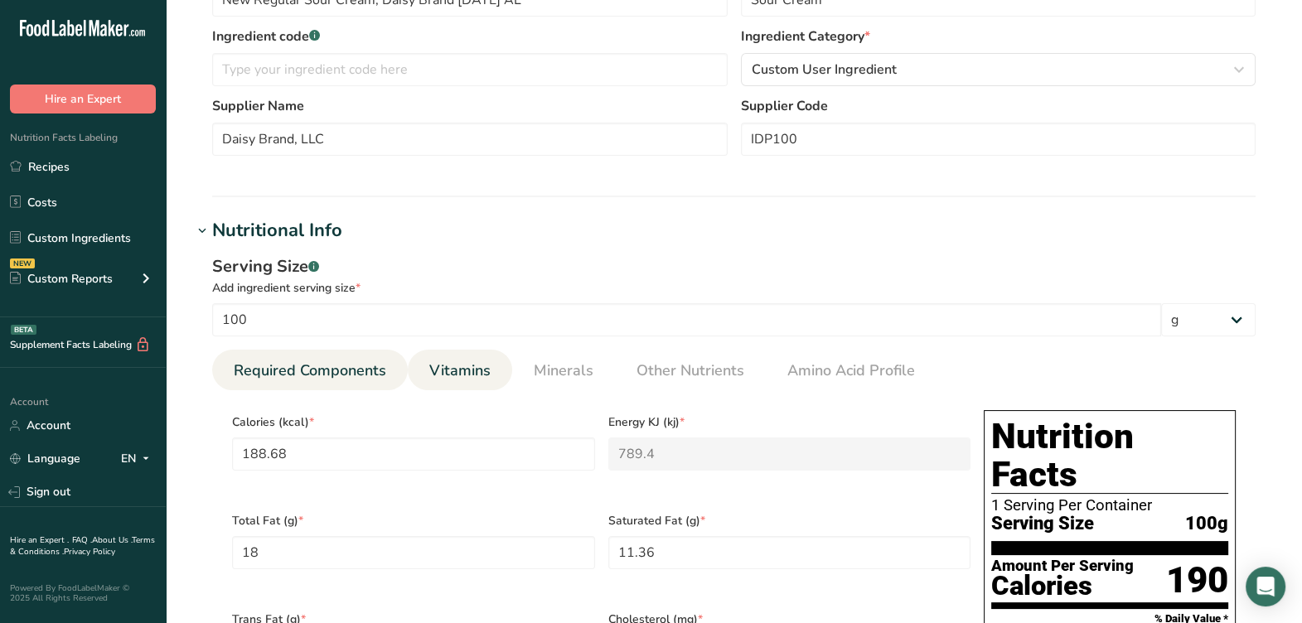
click at [450, 384] on link "Vitamins" at bounding box center [460, 371] width 75 height 42
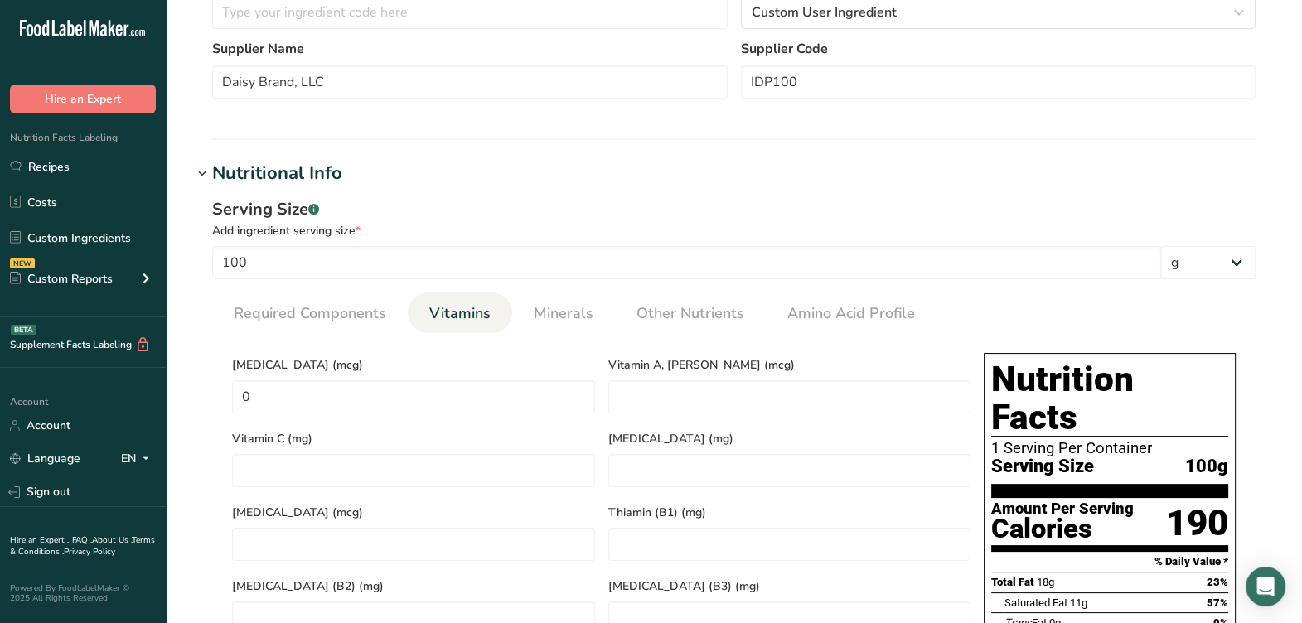
scroll to position [413, 0]
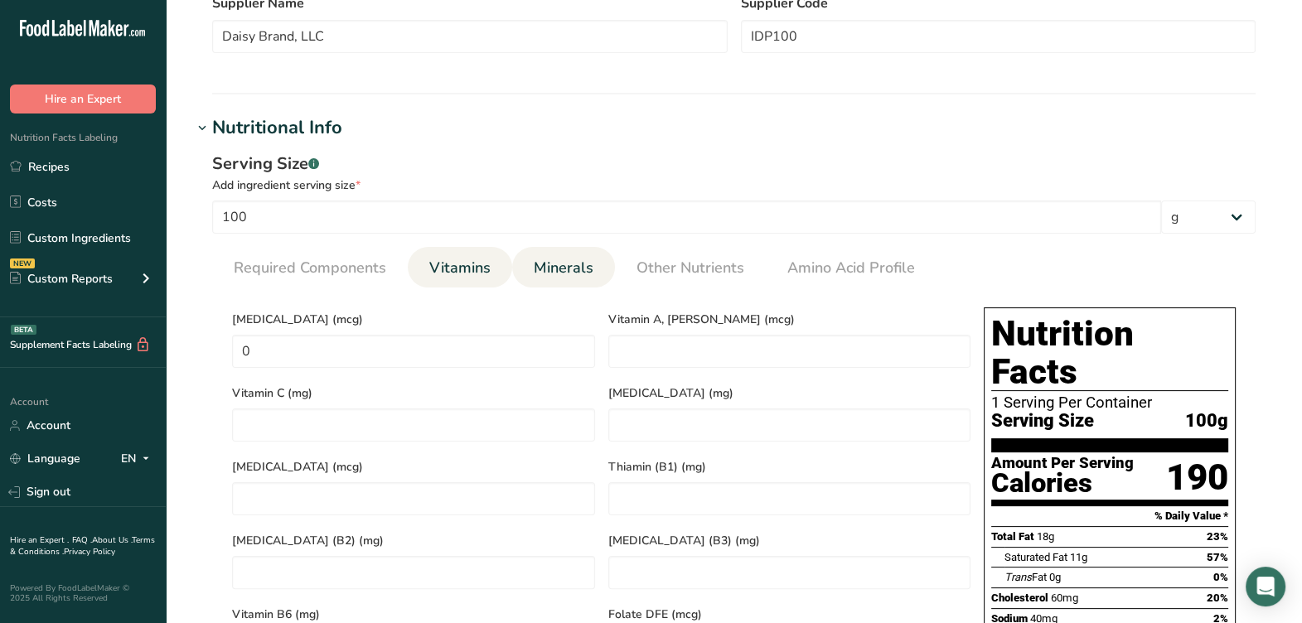
click at [551, 282] on link "Minerals" at bounding box center [563, 268] width 73 height 42
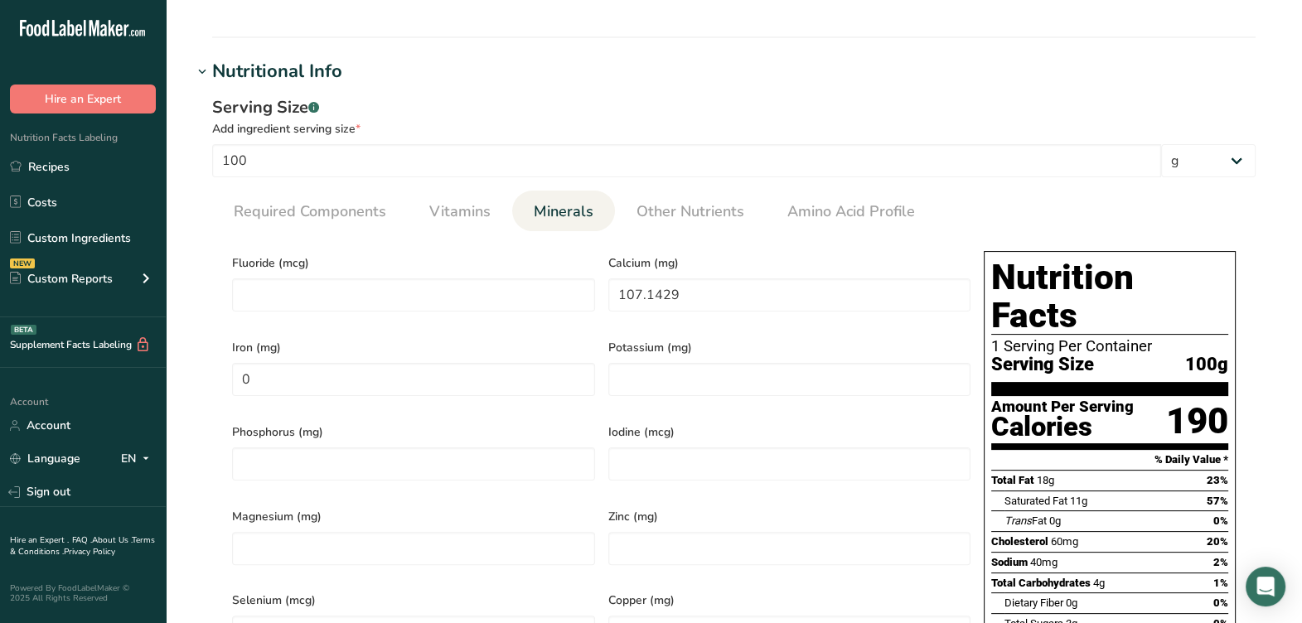
scroll to position [518, 0]
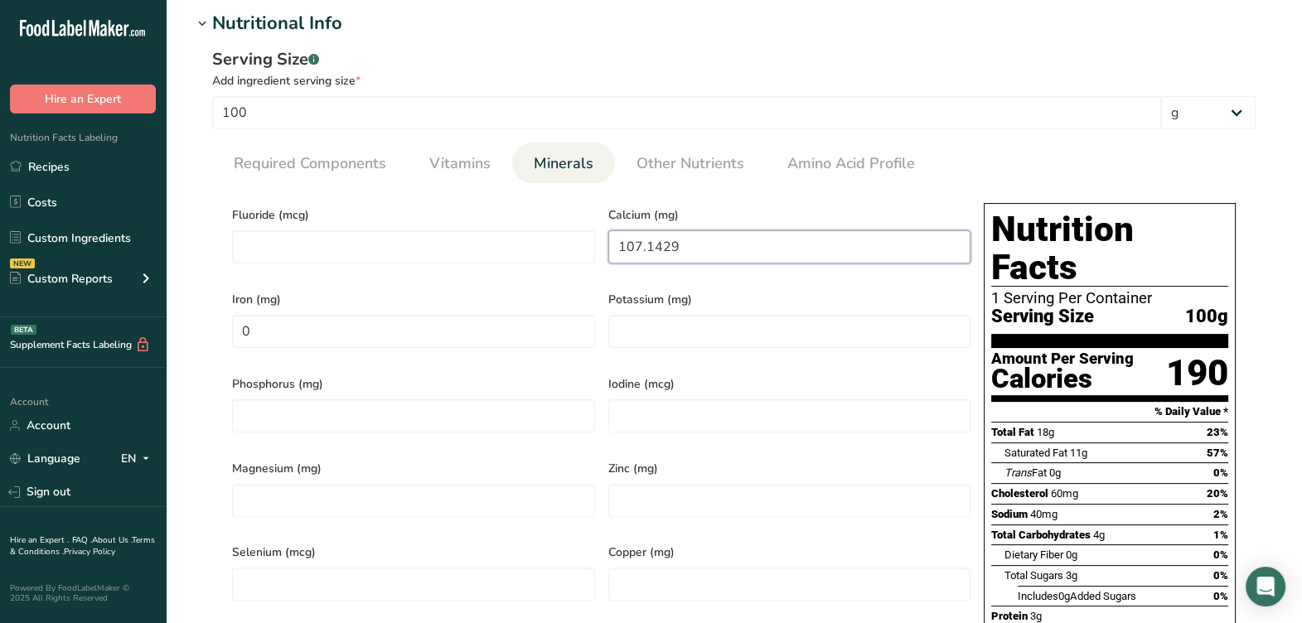
drag, startPoint x: 787, startPoint y: 255, endPoint x: 834, endPoint y: 278, distance: 52.3
click at [543, 239] on div "Fluoride (mcg) Calcium (mg) 107.1429 Iron (mg) 0 Potassium (mg) Phosphorus (mg)…" at bounding box center [600, 491] width 751 height 591
type input "99.05"
click at [478, 327] on input "0" at bounding box center [413, 331] width 363 height 33
type input "0.12"
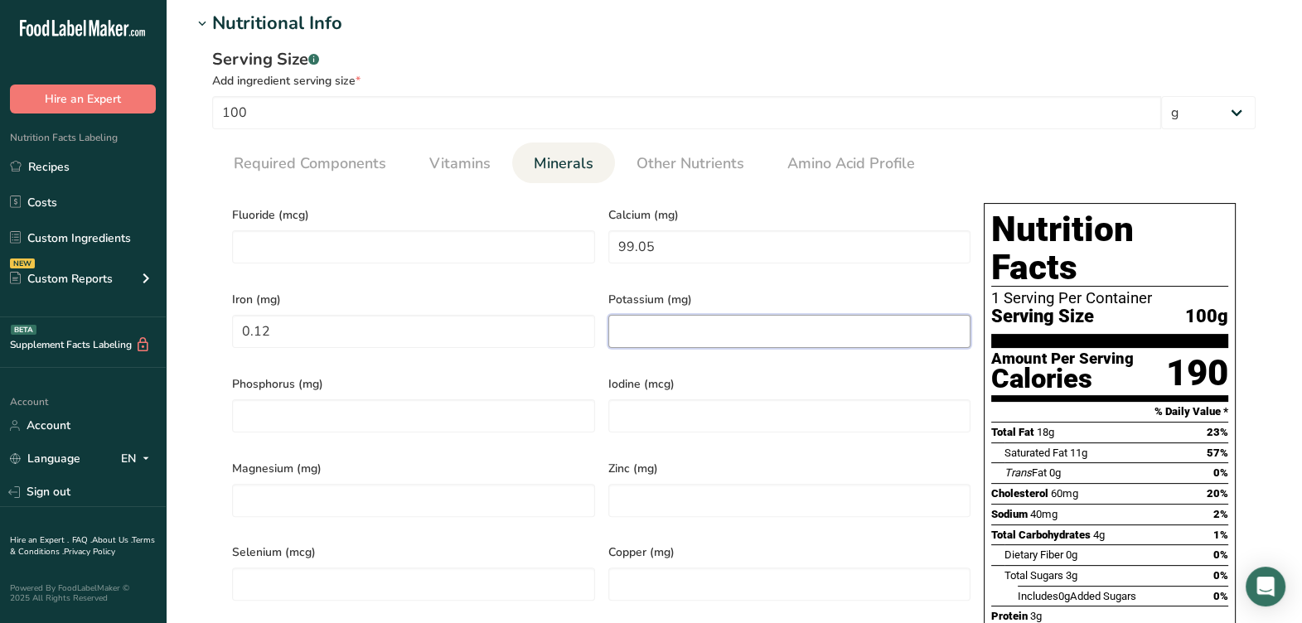
click at [663, 332] on input "number" at bounding box center [789, 331] width 363 height 33
type input "148.64"
click at [604, 350] on div "Potassium (mg) 148.64" at bounding box center [789, 323] width 376 height 85
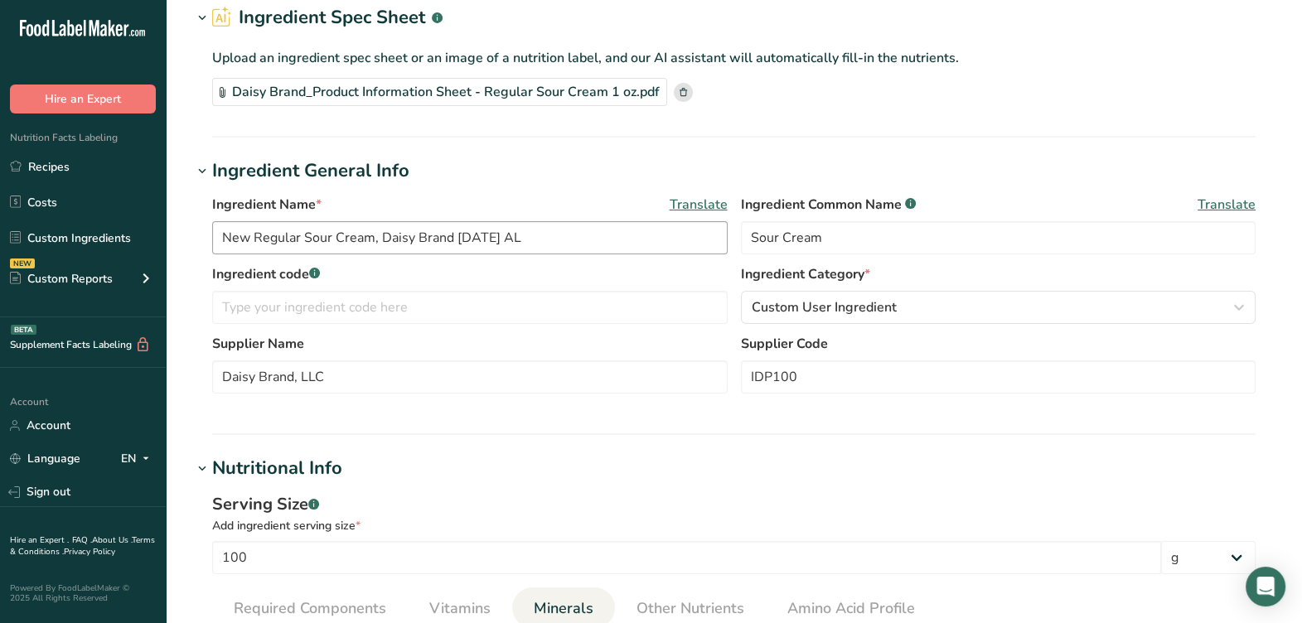
scroll to position [0, 0]
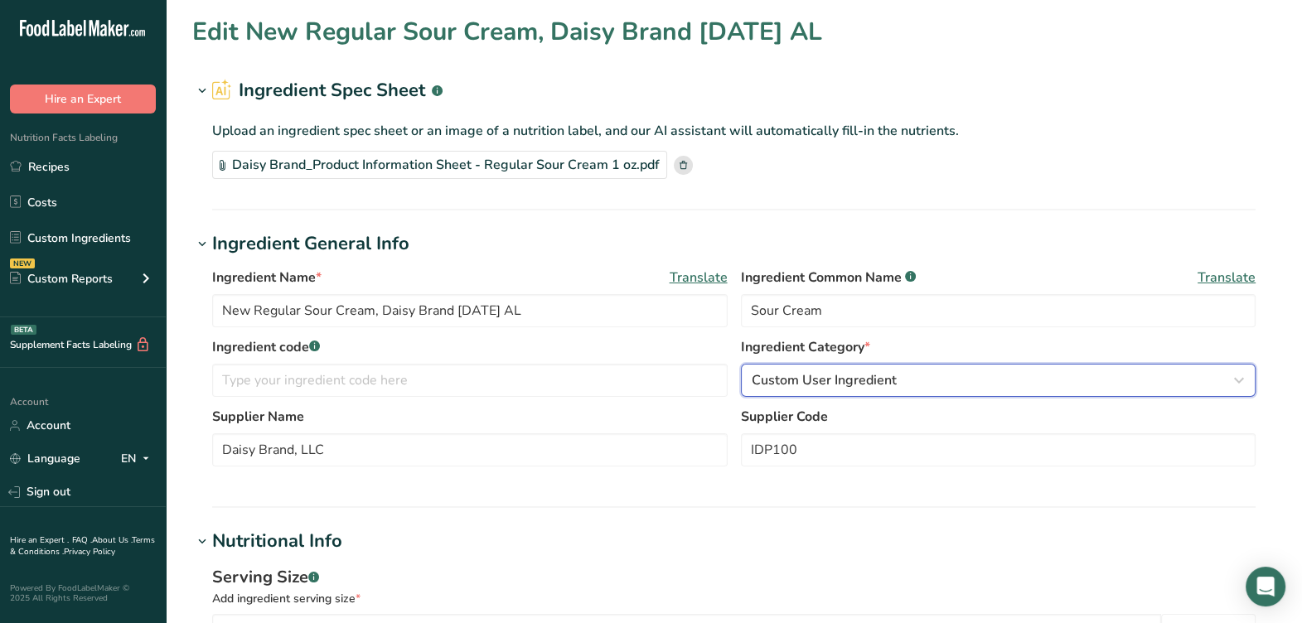
drag, startPoint x: 779, startPoint y: 381, endPoint x: 762, endPoint y: 377, distance: 17.1
click at [779, 380] on span "Custom User Ingredient" at bounding box center [823, 380] width 145 height 20
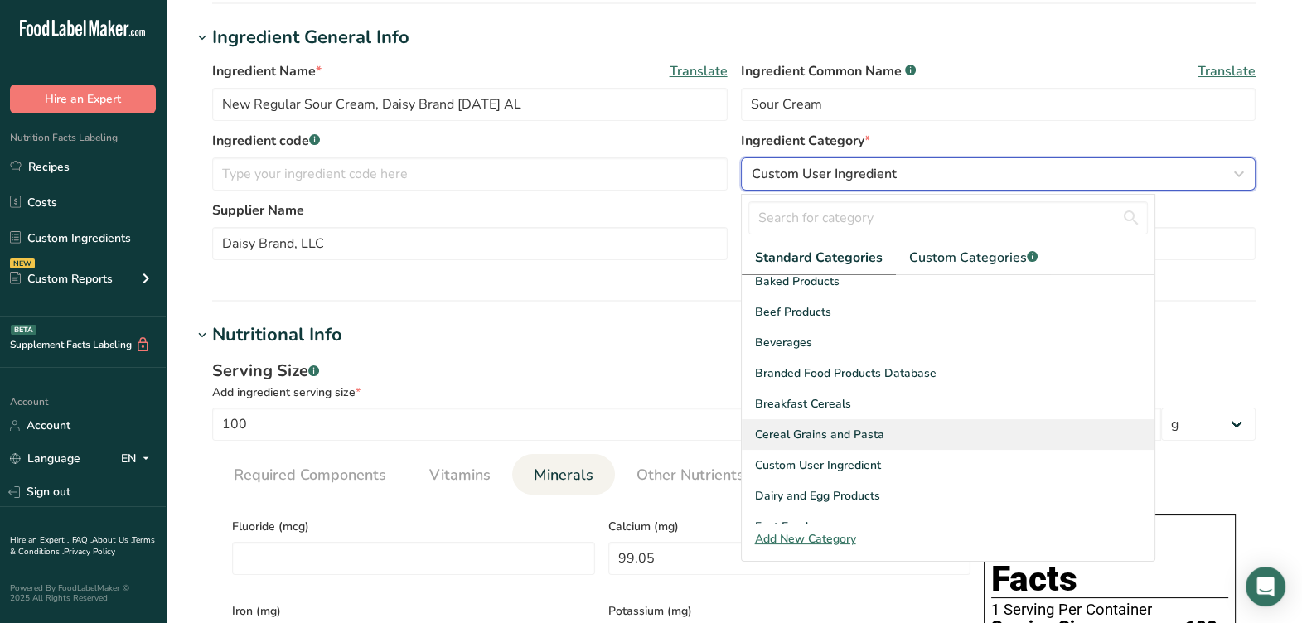
scroll to position [103, 0]
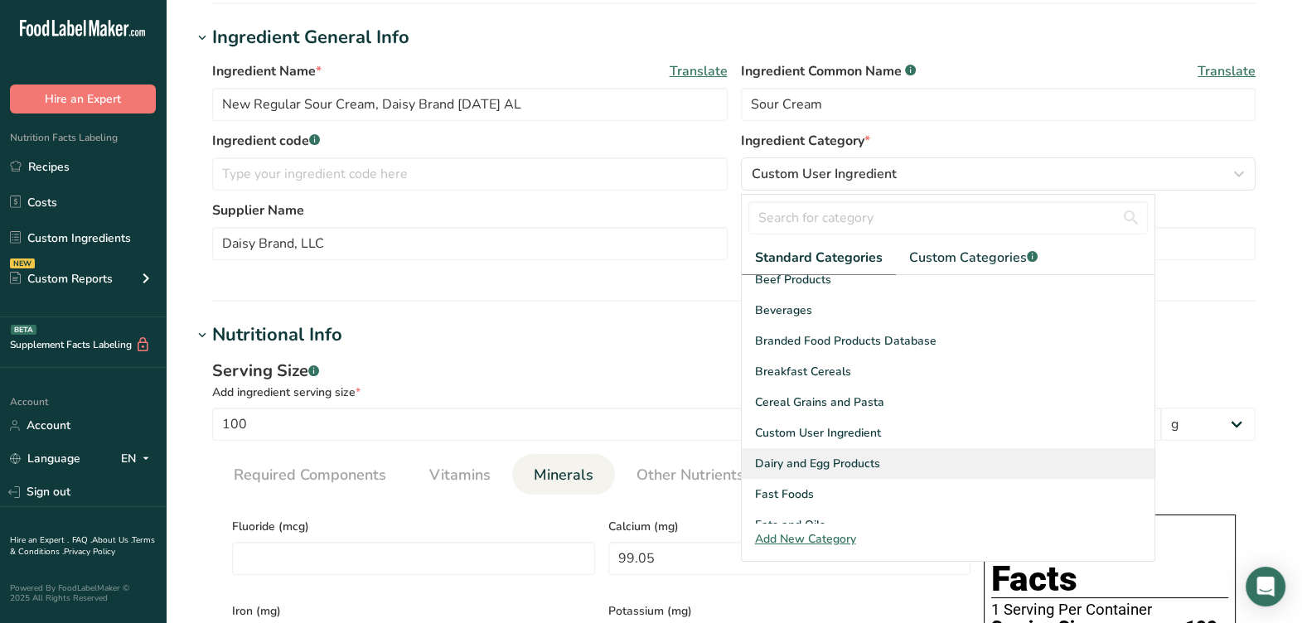
click at [820, 462] on span "Dairy and Egg Products" at bounding box center [817, 463] width 125 height 17
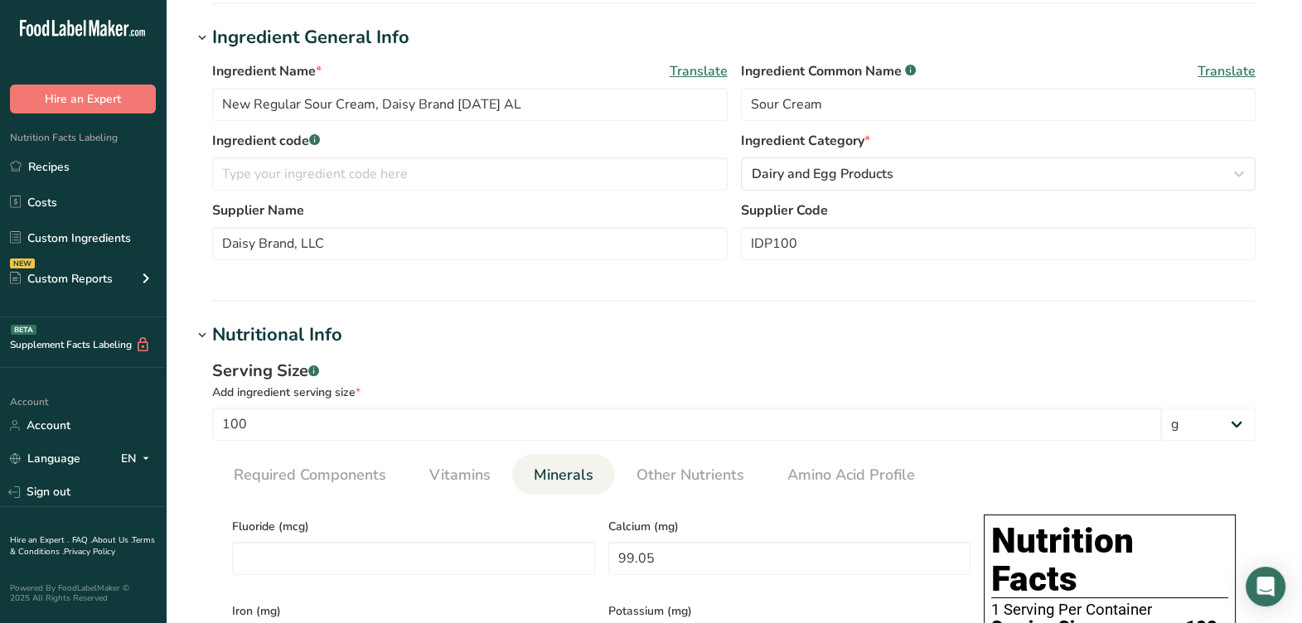
click at [703, 214] on label "Supplier Name" at bounding box center [469, 210] width 515 height 20
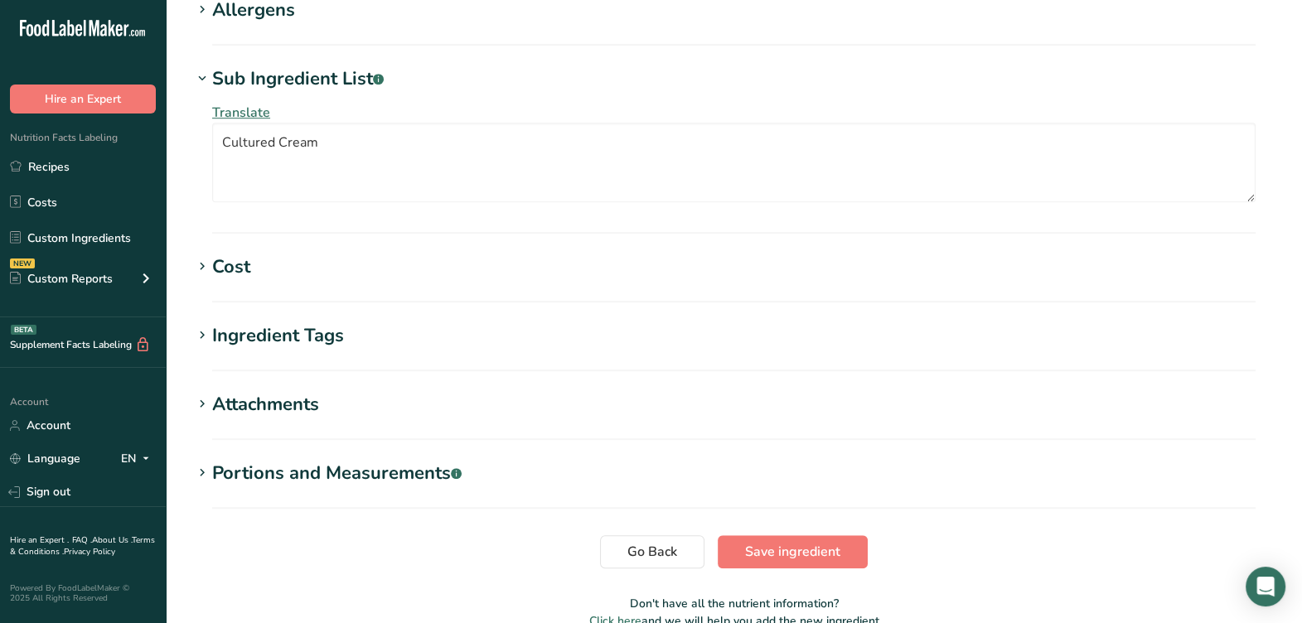
scroll to position [1416, 0]
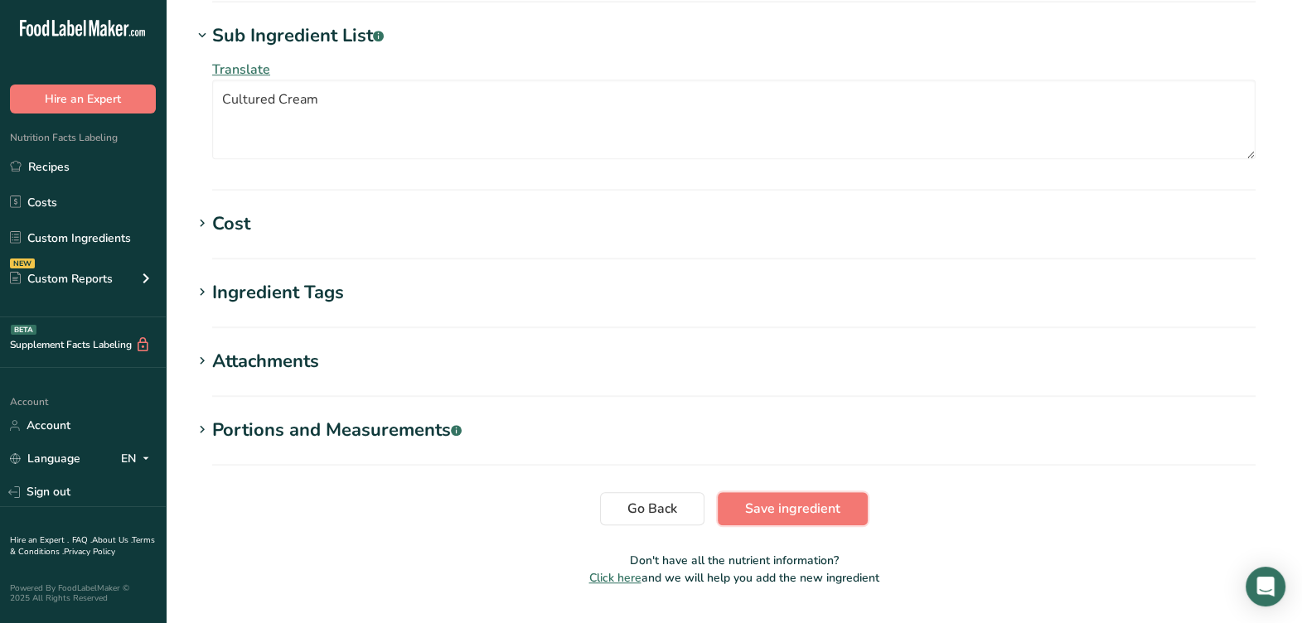
click at [773, 499] on span "Save ingredient" at bounding box center [792, 509] width 95 height 20
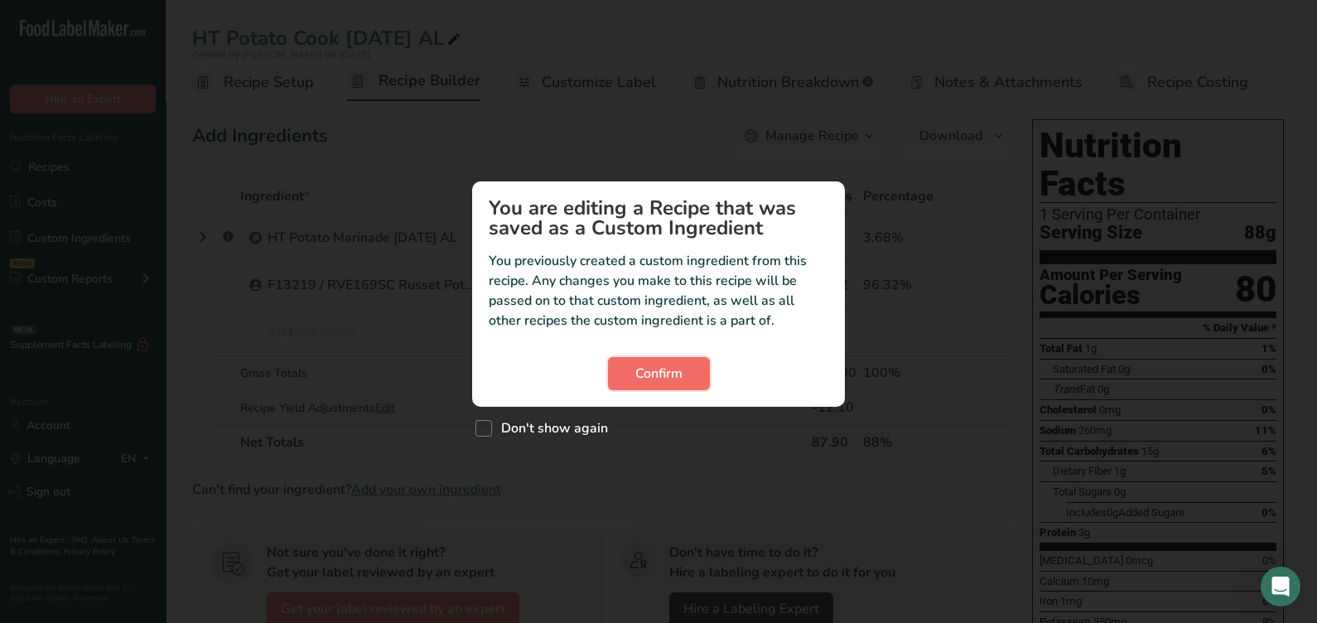
click at [675, 376] on span "Confirm" at bounding box center [658, 374] width 47 height 20
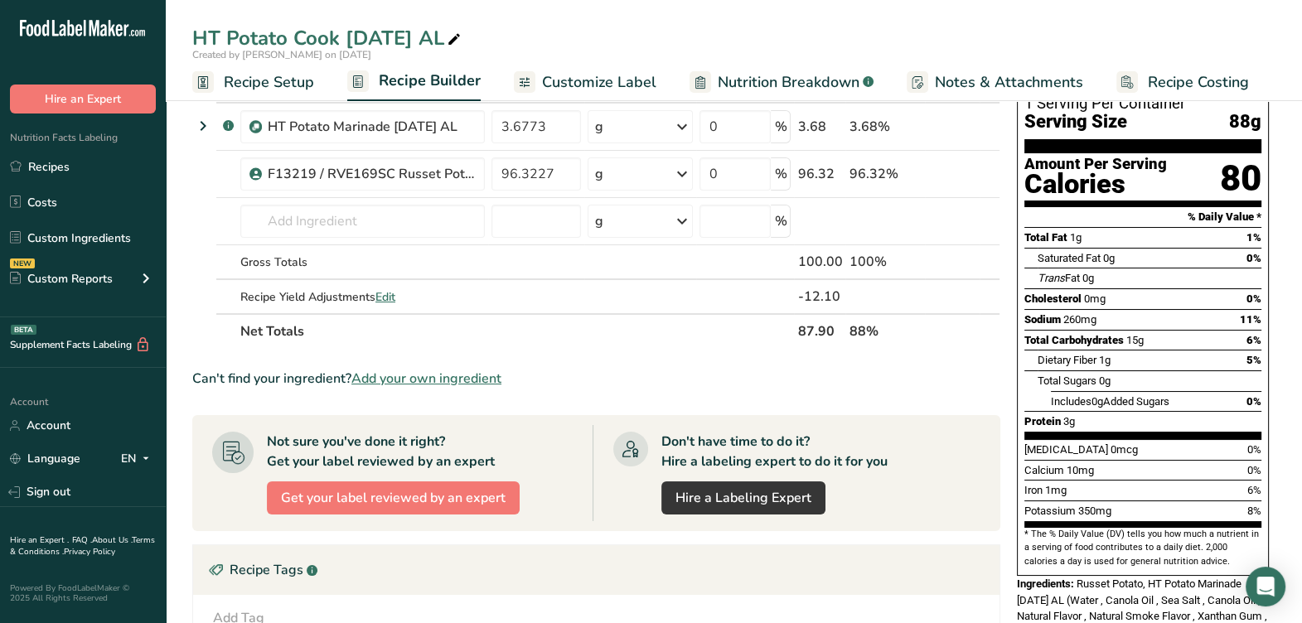
scroll to position [49, 0]
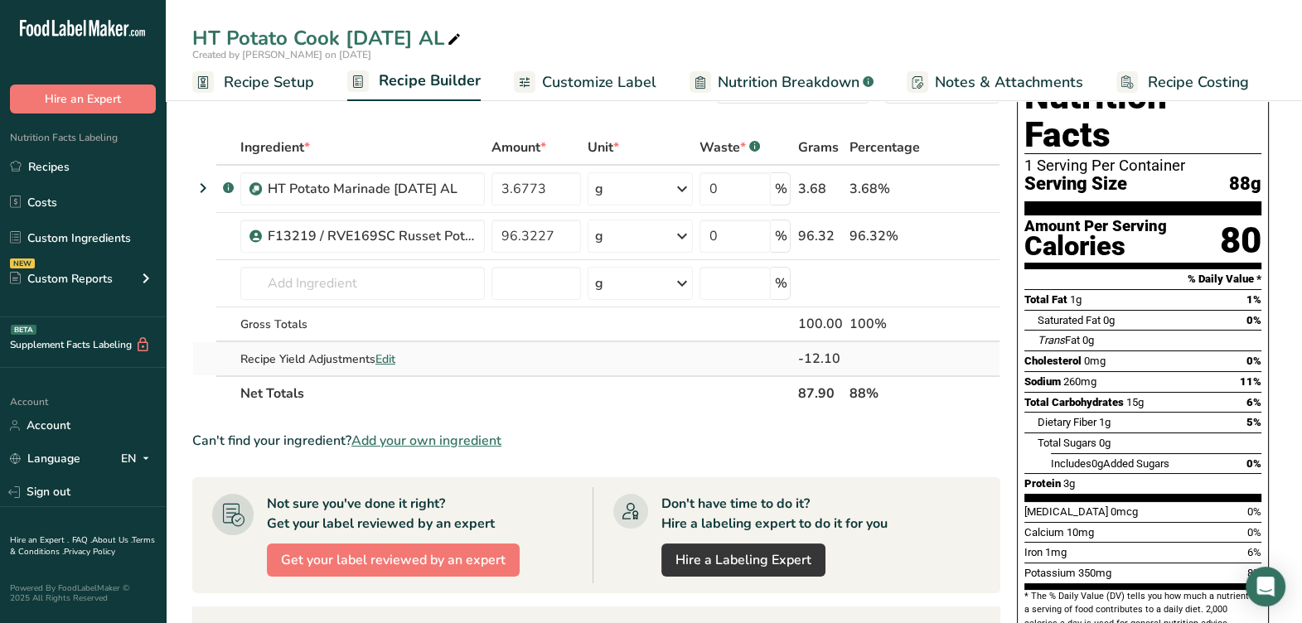
click at [373, 350] on div "Recipe Yield Adjustments Edit" at bounding box center [362, 358] width 244 height 17
click at [381, 355] on span "Edit" at bounding box center [385, 359] width 20 height 16
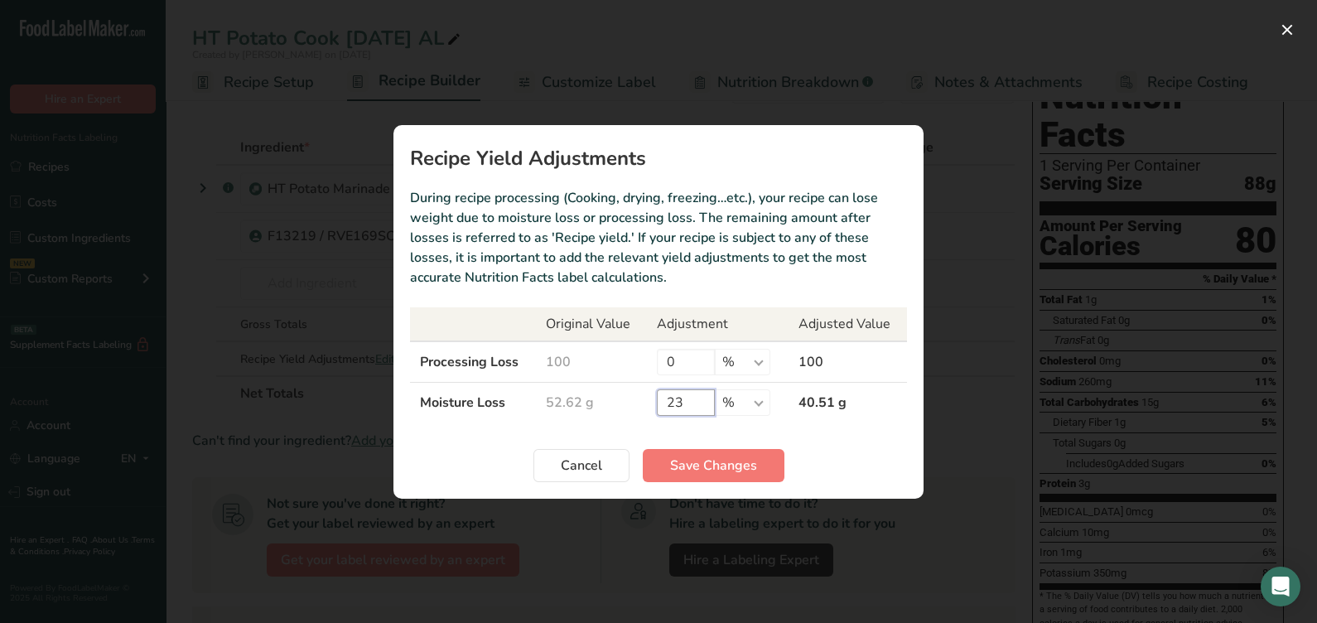
click at [687, 406] on input "23" at bounding box center [686, 402] width 58 height 27
type input "25"
click at [679, 452] on button "Save Changes" at bounding box center [714, 465] width 142 height 33
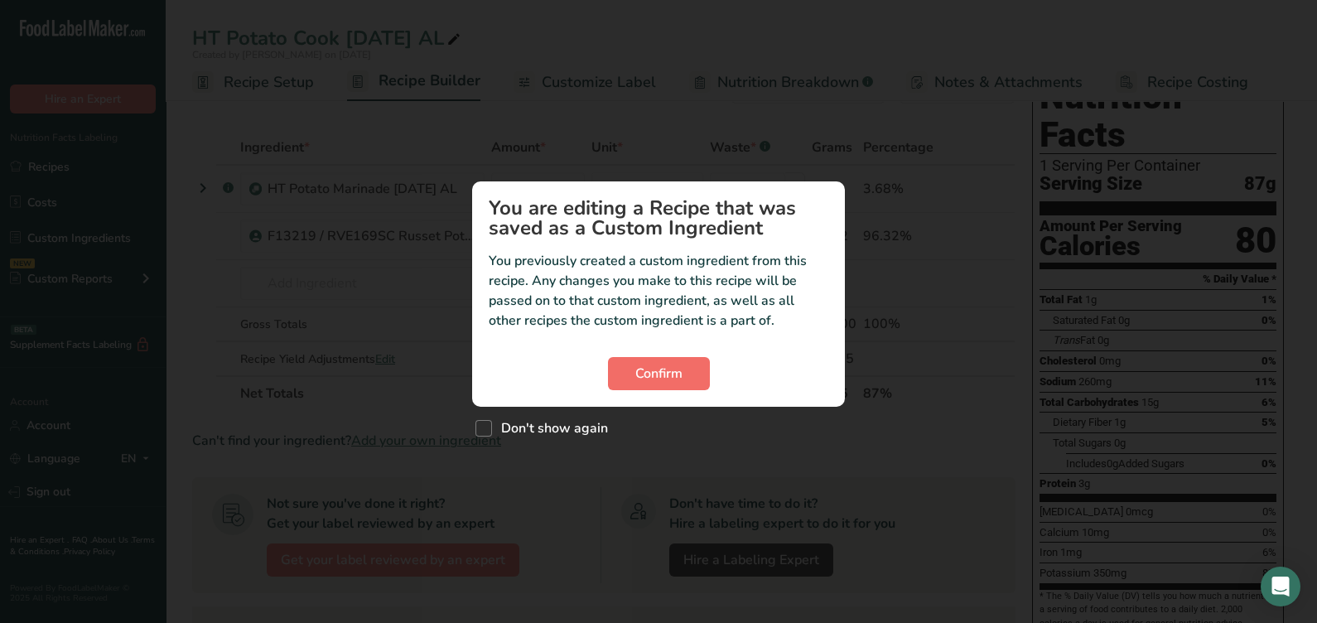
click at [605, 388] on div "Confirm" at bounding box center [659, 373] width 340 height 33
click at [630, 373] on button "Confirm" at bounding box center [659, 373] width 102 height 33
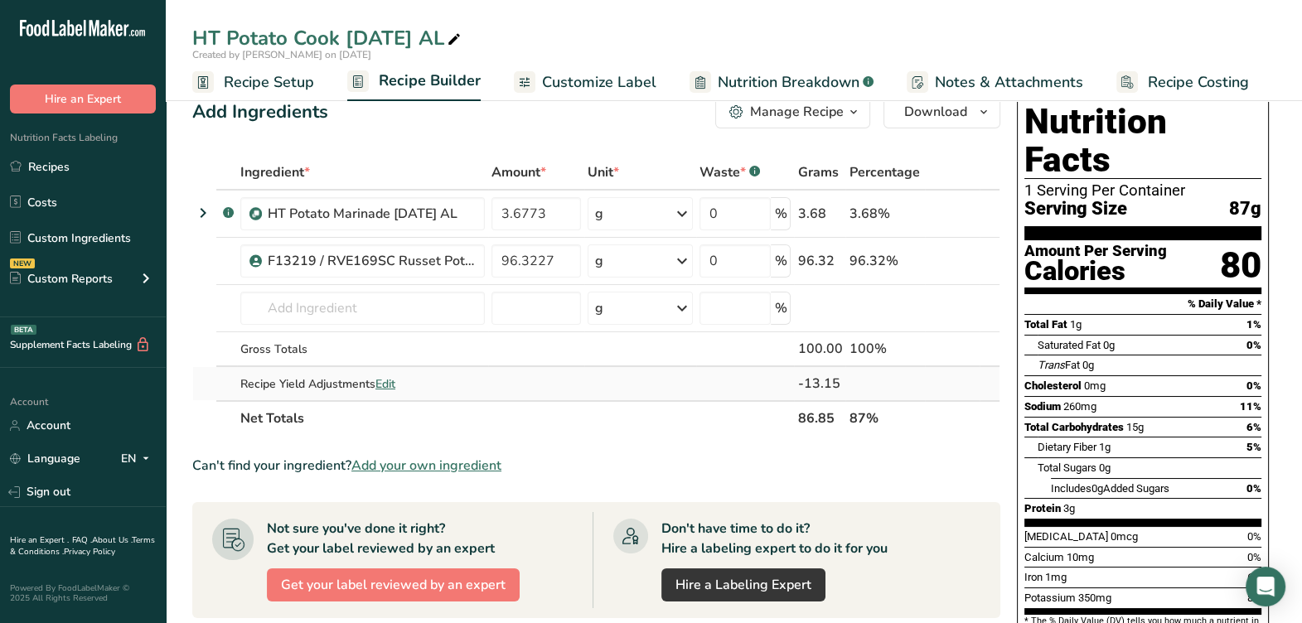
scroll to position [0, 0]
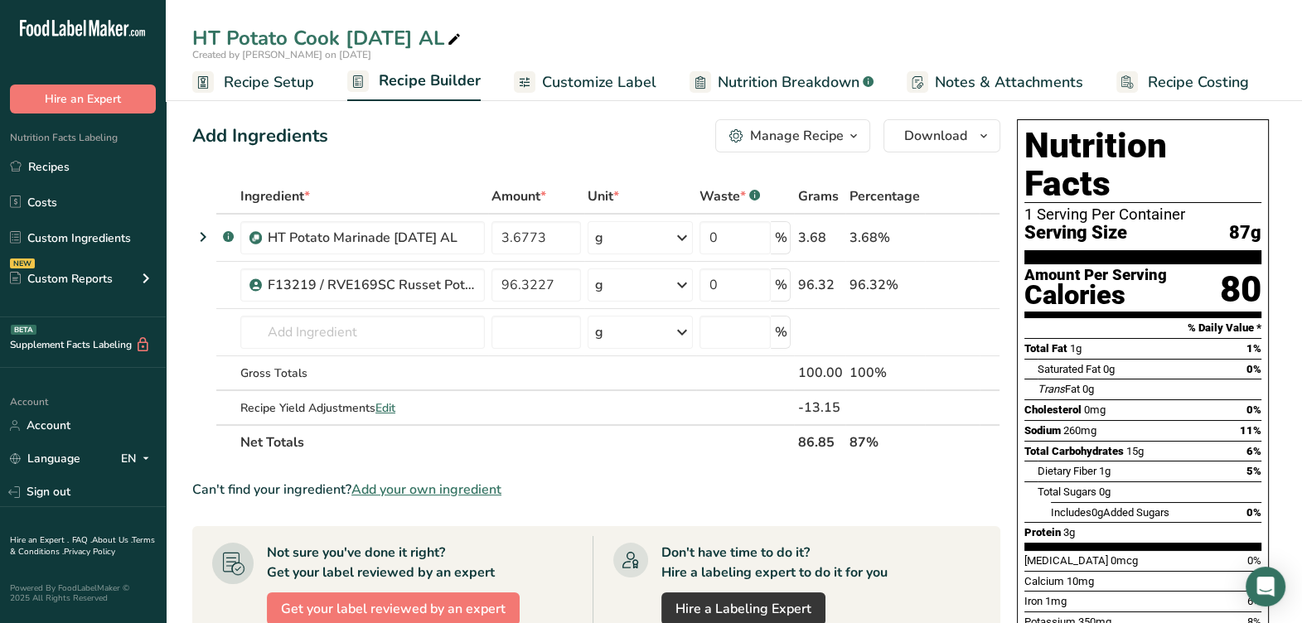
click at [727, 137] on button "Manage Recipe" at bounding box center [792, 135] width 155 height 33
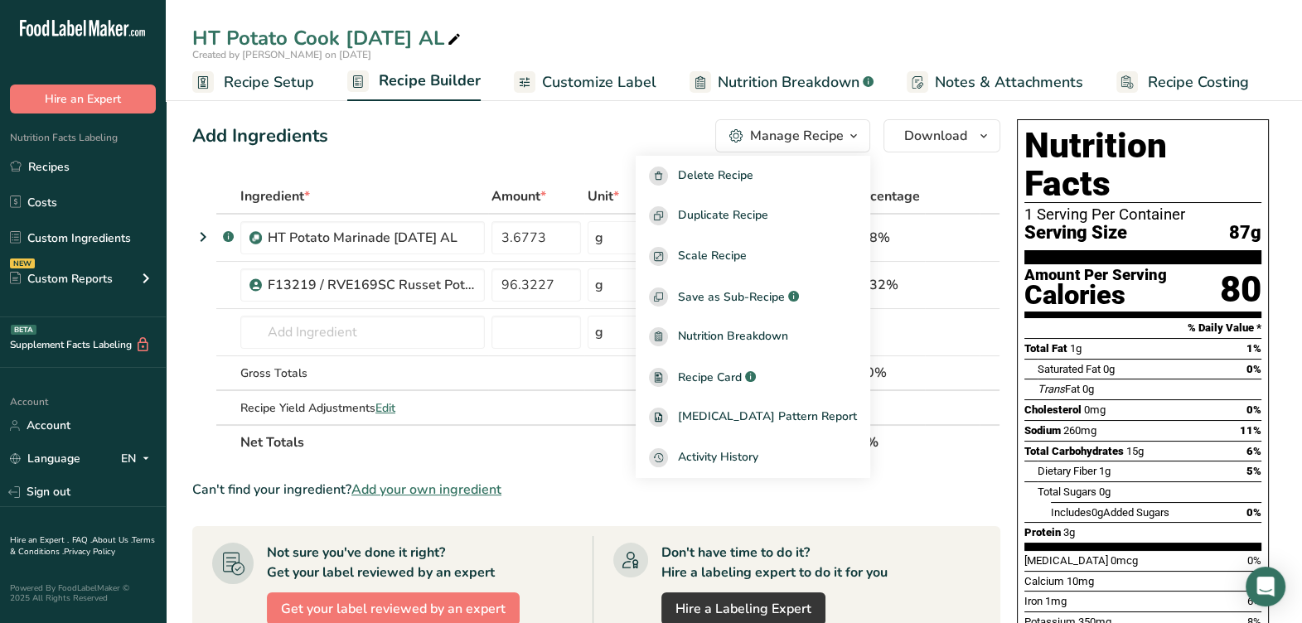
click at [597, 165] on div "Add Ingredients Manage Recipe Delete Recipe Duplicate Recipe Scale Recipe Save …" at bounding box center [601, 588] width 818 height 951
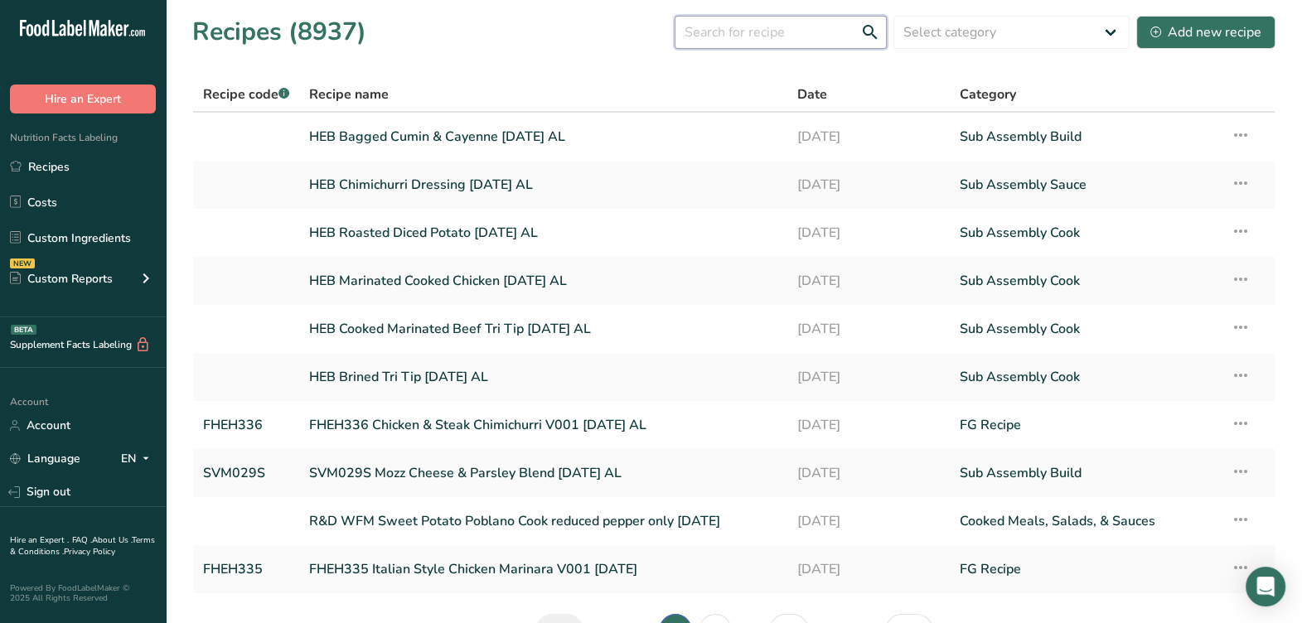
click at [824, 44] on input "text" at bounding box center [780, 32] width 212 height 33
type input "baked potato"
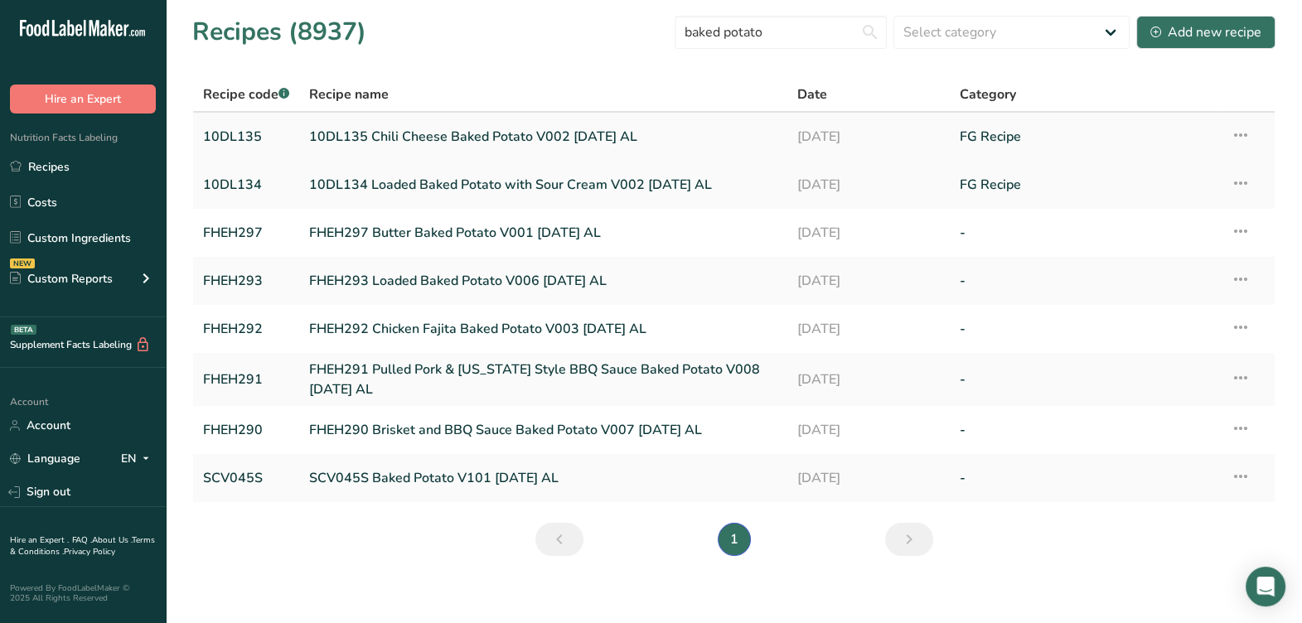
click at [589, 140] on link "10DL135 Chili Cheese Baked Potato V002 [DATE] AL" at bounding box center [542, 136] width 467 height 35
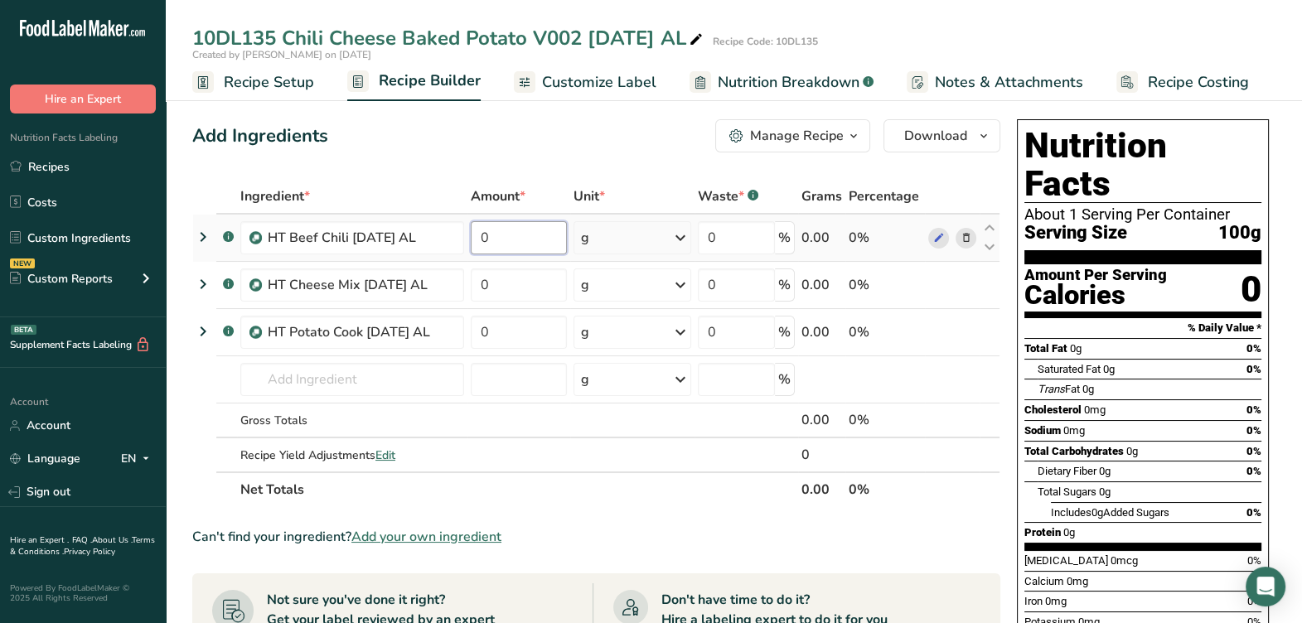
drag, startPoint x: 514, startPoint y: 229, endPoint x: 549, endPoint y: 218, distance: 37.5
click at [514, 230] on input "0" at bounding box center [518, 237] width 95 height 33
type input "6.71"
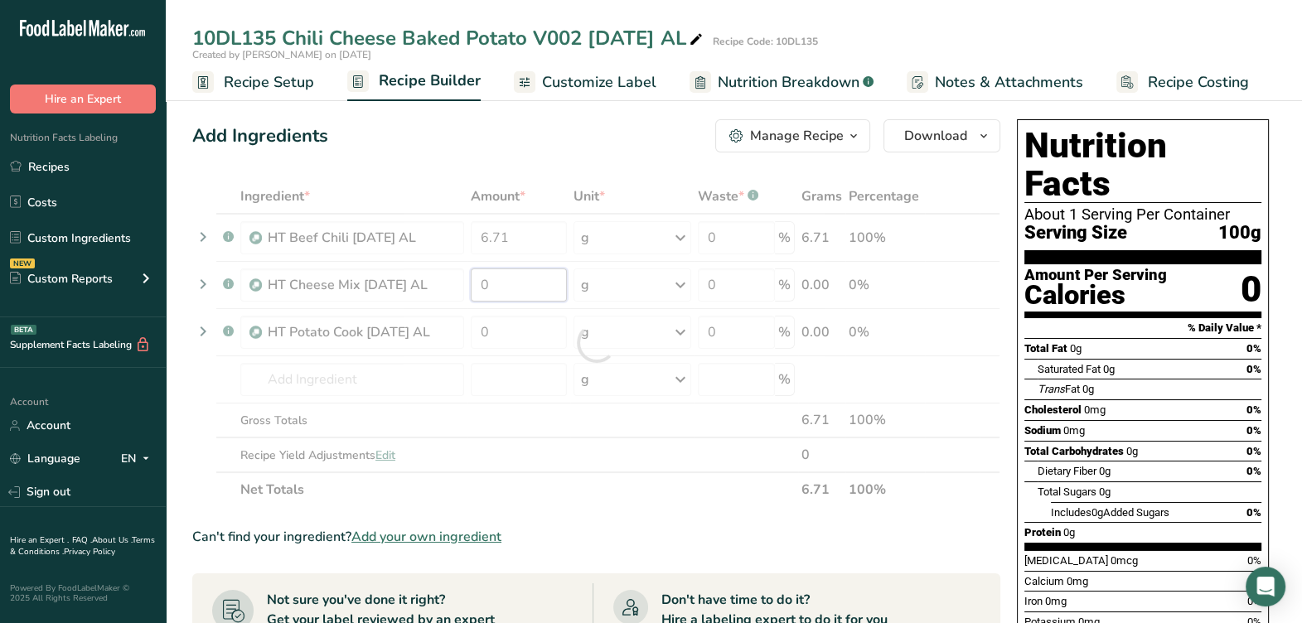
click at [555, 291] on div "Ingredient * Amount * Unit * Waste * .a-a{fill:#347362;}.b-a{fill:#fff;} Grams …" at bounding box center [596, 343] width 808 height 328
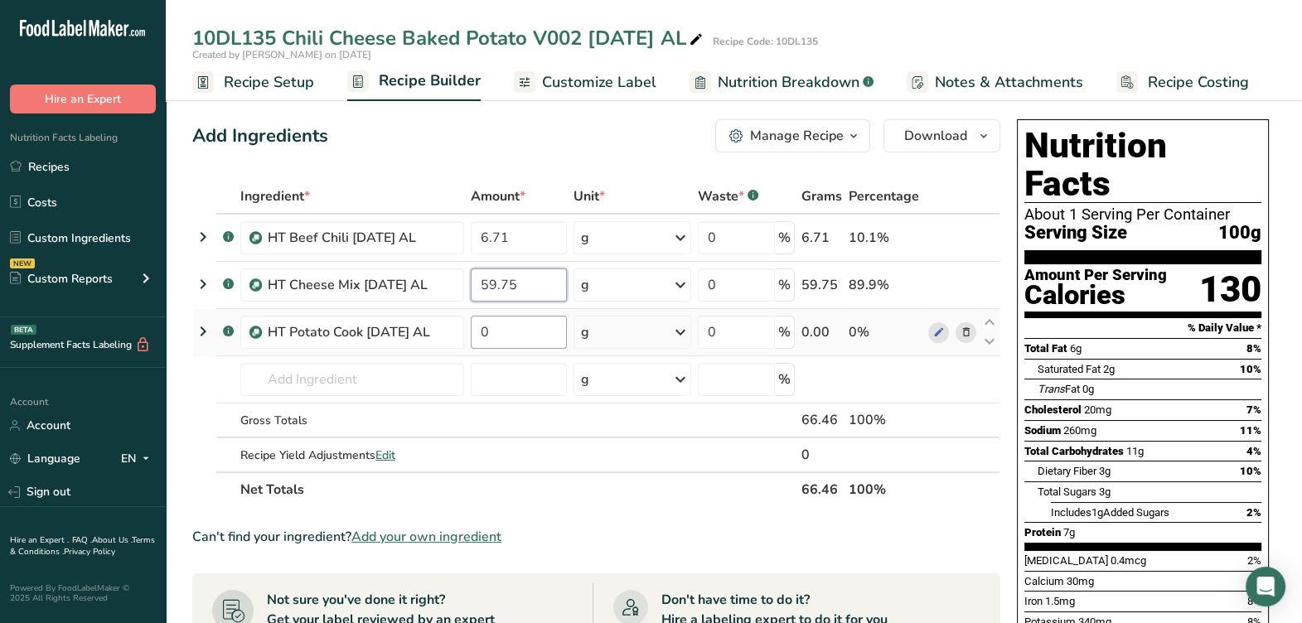
type input "59.75"
click at [529, 334] on div "Ingredient * Amount * Unit * Waste * .a-a{fill:#347362;}.b-a{fill:#fff;} Grams …" at bounding box center [596, 343] width 808 height 328
type input "33.54"
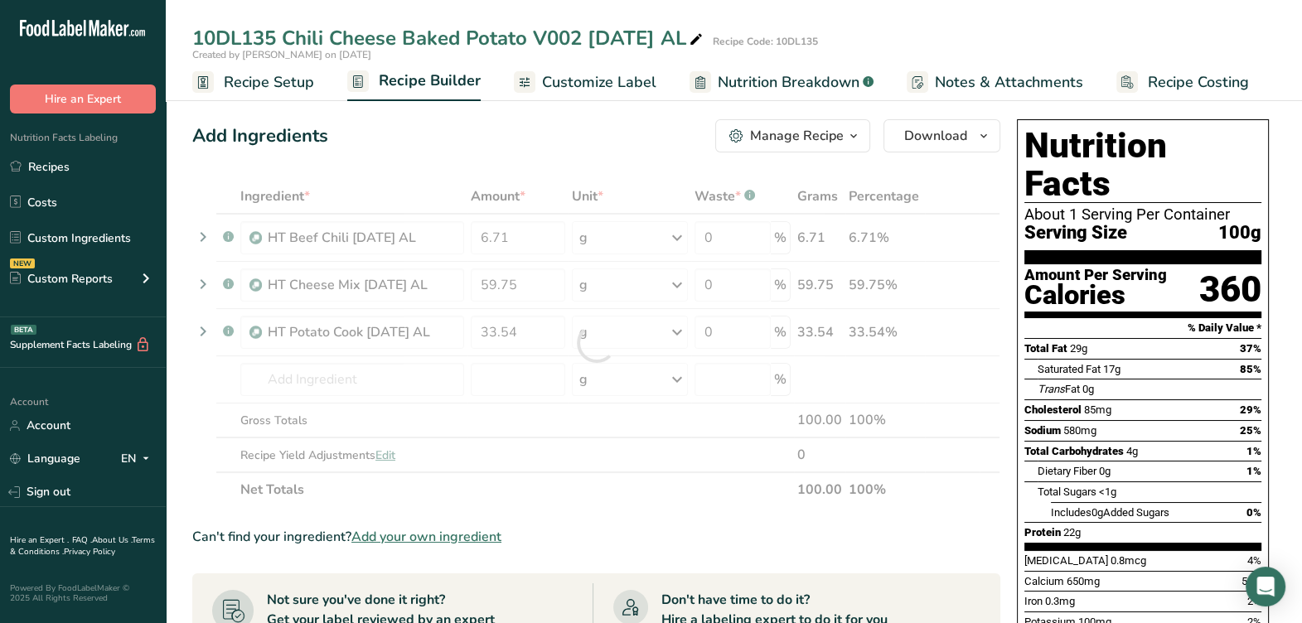
click at [530, 439] on div "Ingredient * Amount * Unit * Waste * .a-a{fill:#347362;}.b-a{fill:#fff;} Grams …" at bounding box center [596, 343] width 808 height 328
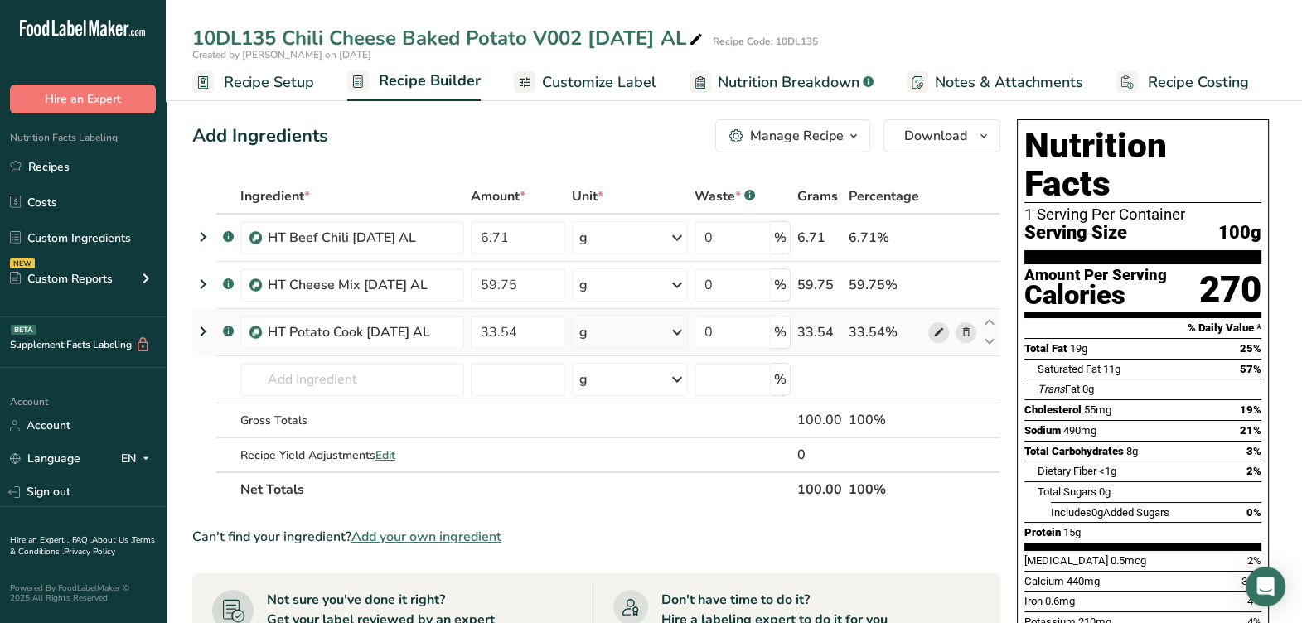
click at [934, 336] on icon at bounding box center [938, 332] width 12 height 17
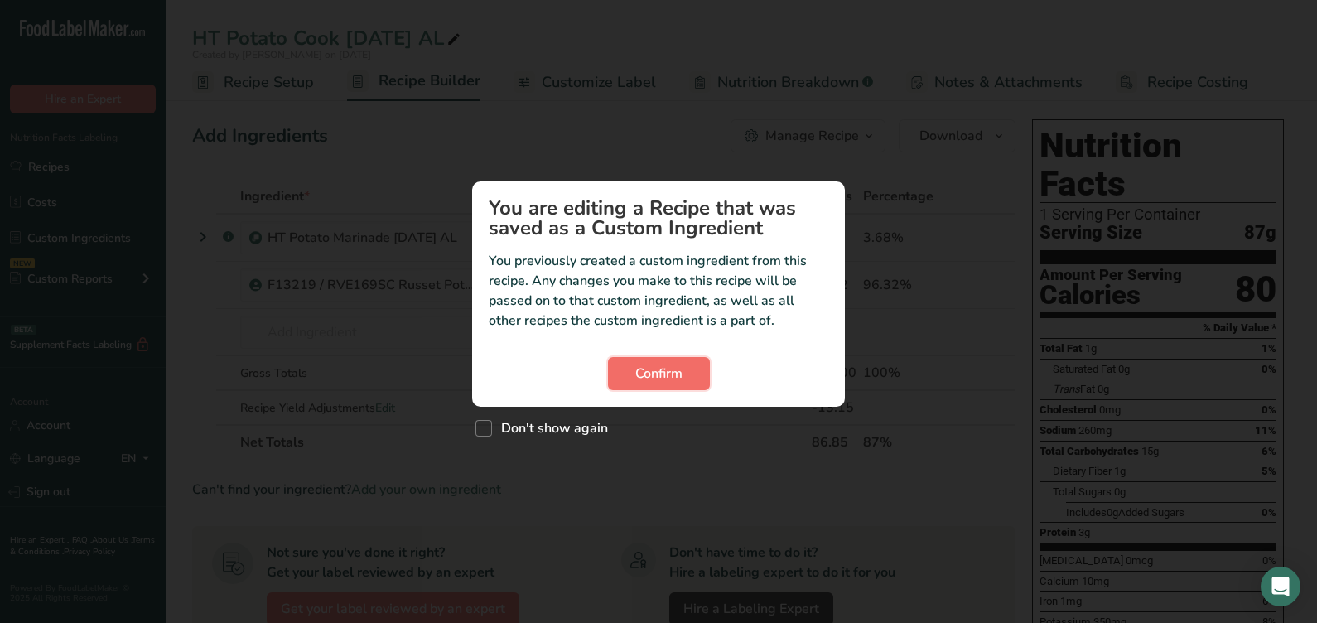
click at [646, 361] on button "Confirm" at bounding box center [659, 373] width 102 height 33
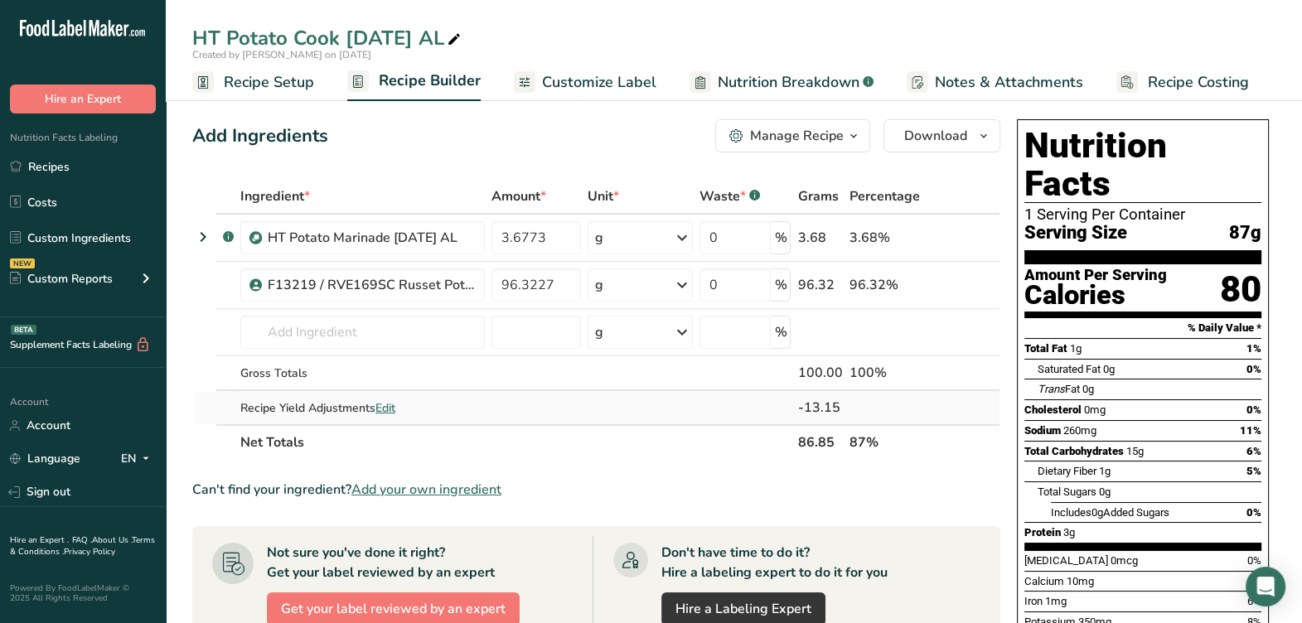
click at [395, 407] on span "Edit" at bounding box center [385, 408] width 20 height 16
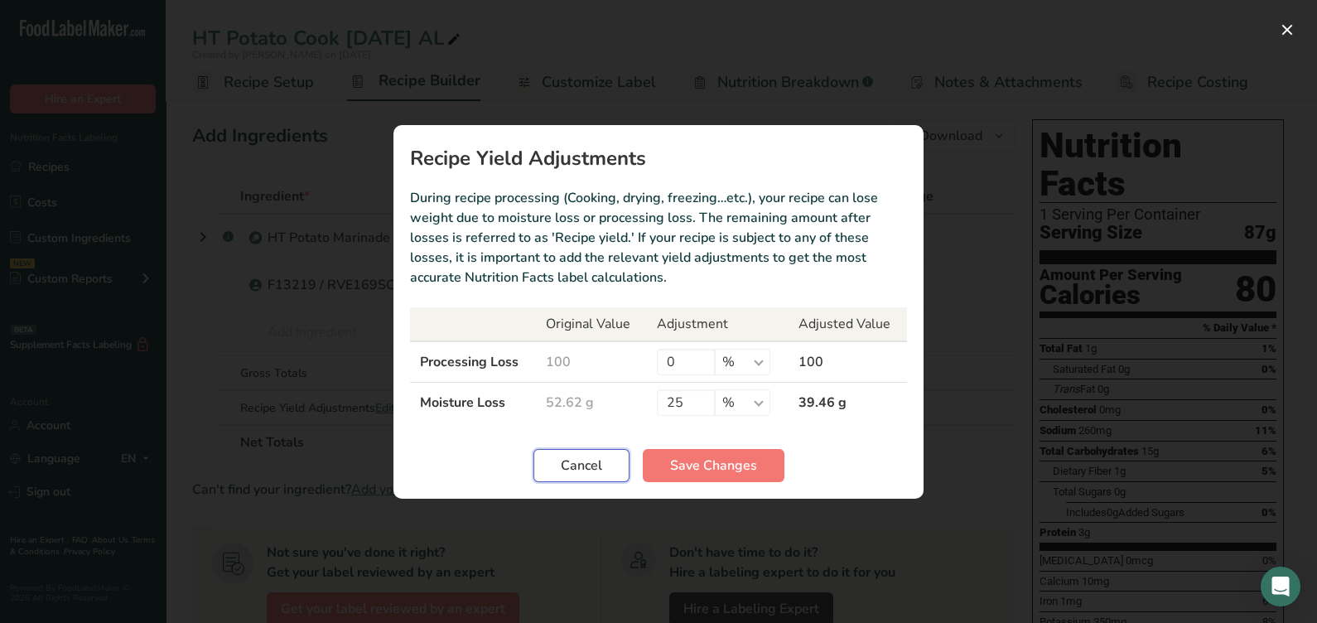
click at [574, 481] on section "Recipe Yield Adjustments During recipe processing (Cooking, drying, freezing…et…" at bounding box center [659, 312] width 530 height 374
click at [568, 483] on section "Recipe Yield Adjustments During recipe processing (Cooking, drying, freezing…et…" at bounding box center [659, 312] width 530 height 374
click at [1263, 28] on div "Recipe yield modal" at bounding box center [658, 311] width 1317 height 623
